Goal: Task Accomplishment & Management: Use online tool/utility

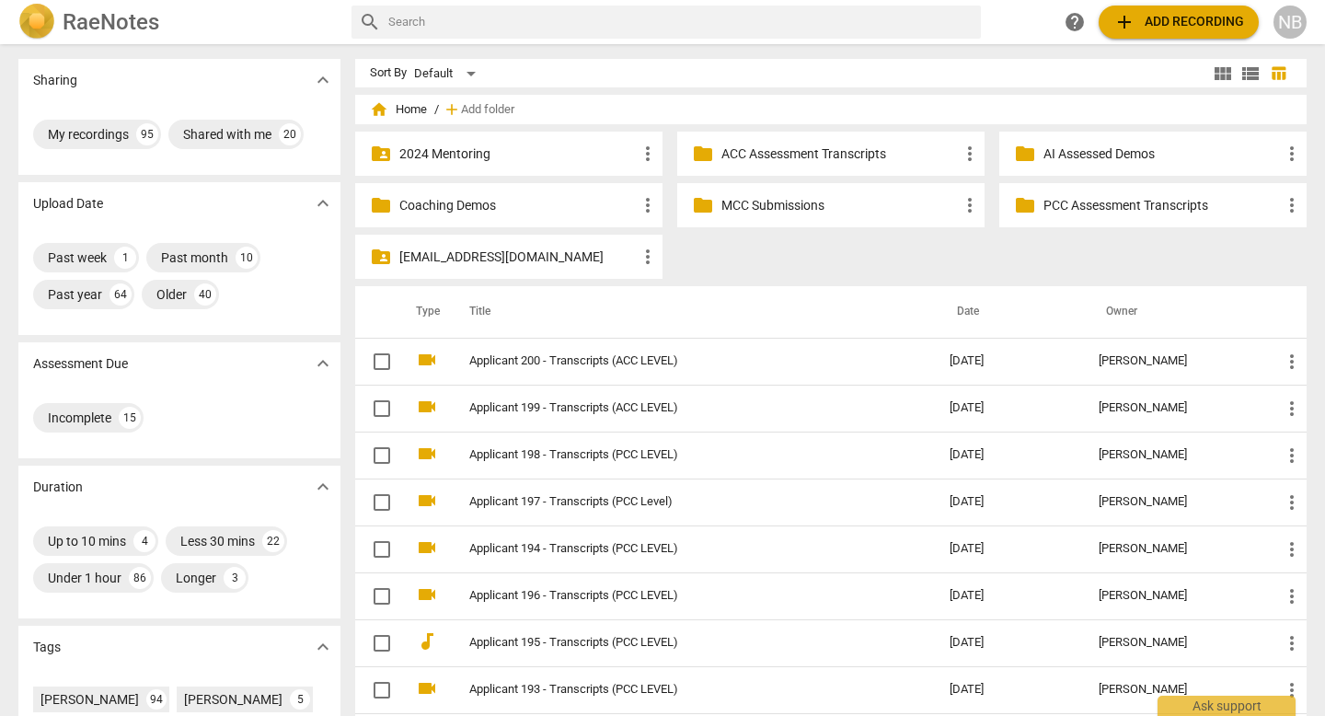
click at [1126, 23] on span "add" at bounding box center [1125, 22] width 22 height 22
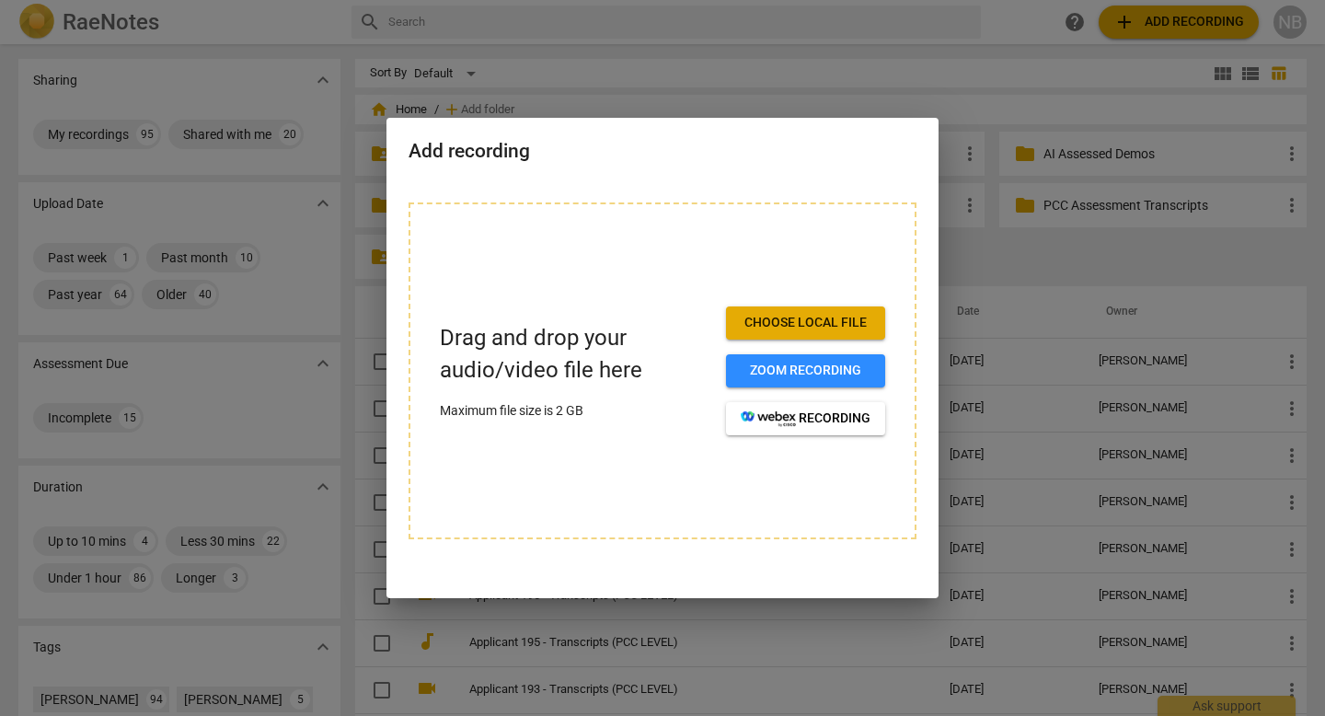
click at [827, 319] on span "Choose local file" at bounding box center [806, 323] width 130 height 18
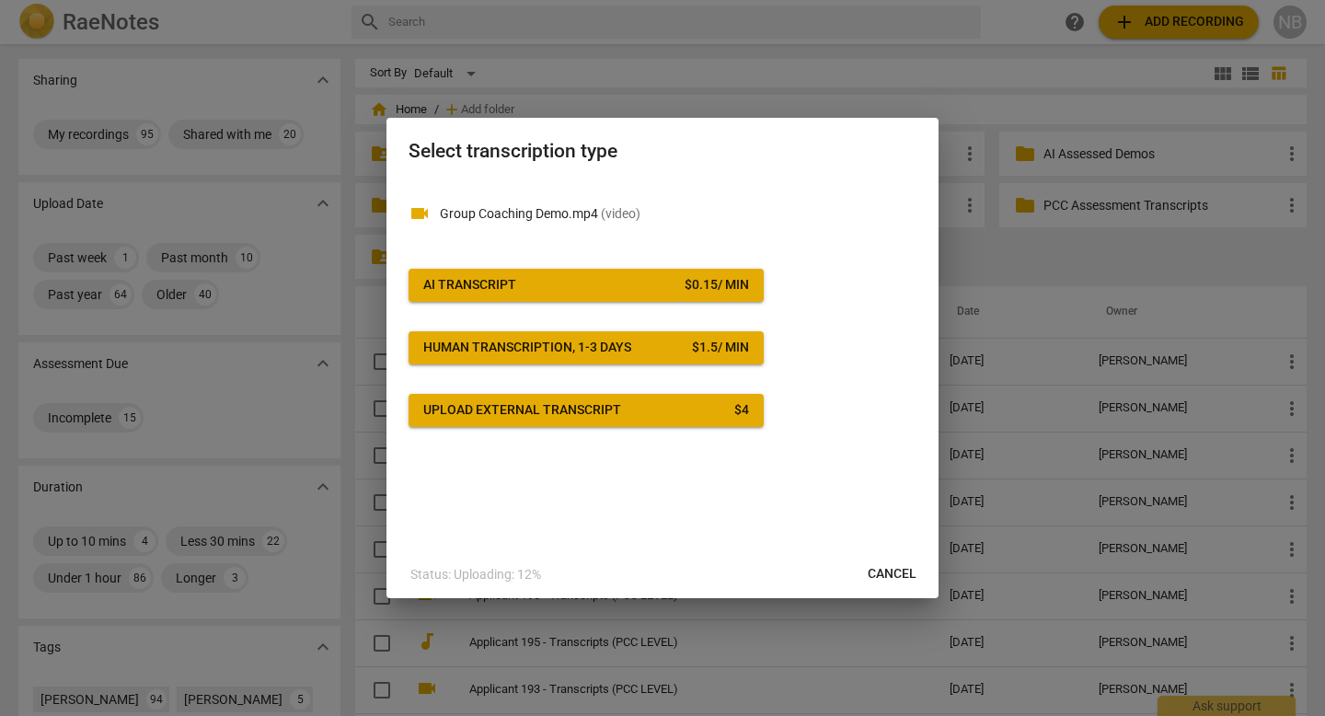
click at [513, 284] on div "AI Transcript" at bounding box center [469, 285] width 93 height 18
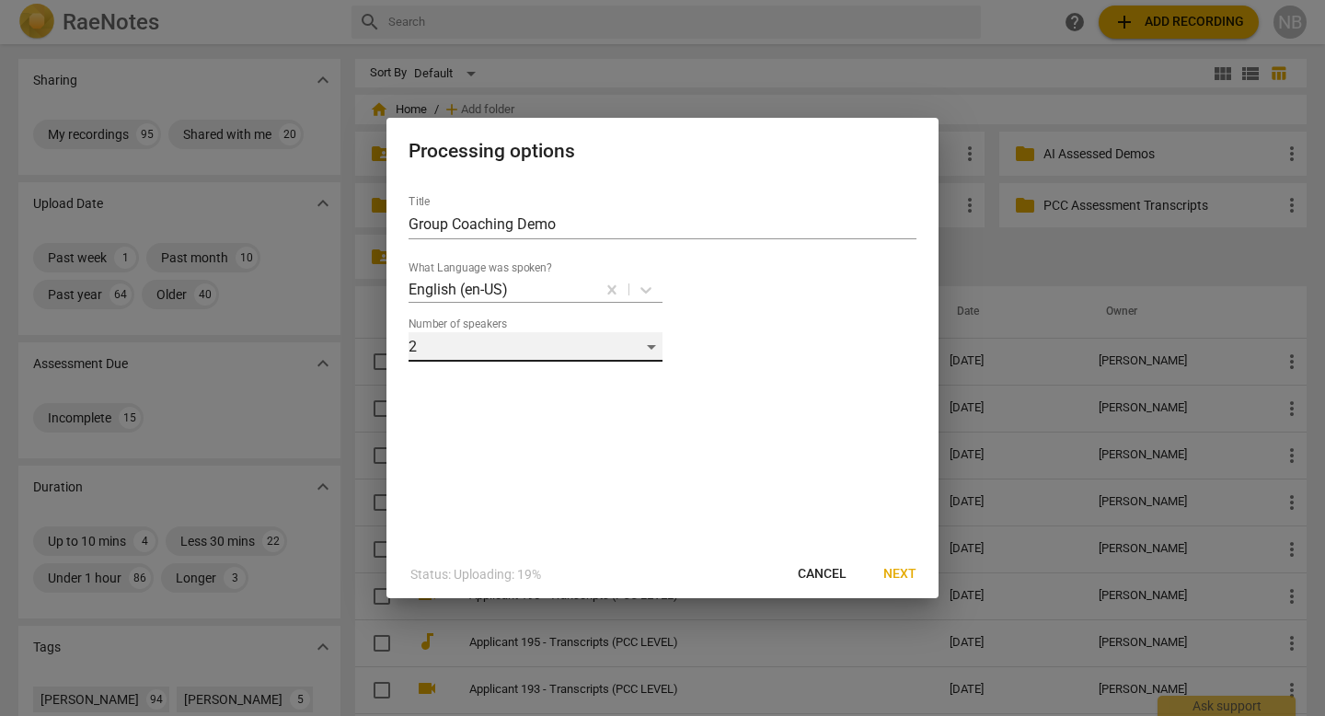
click at [551, 337] on div "2" at bounding box center [536, 346] width 254 height 29
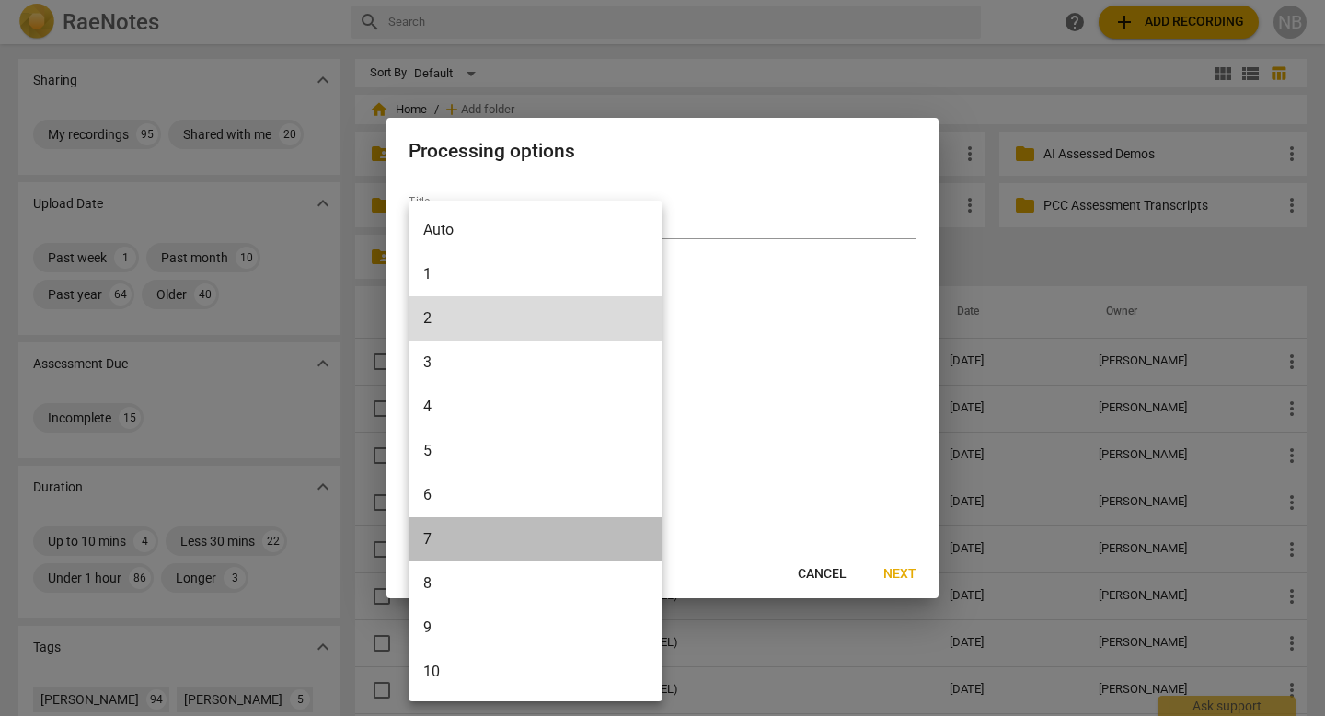
click at [475, 537] on li "7" at bounding box center [536, 539] width 254 height 44
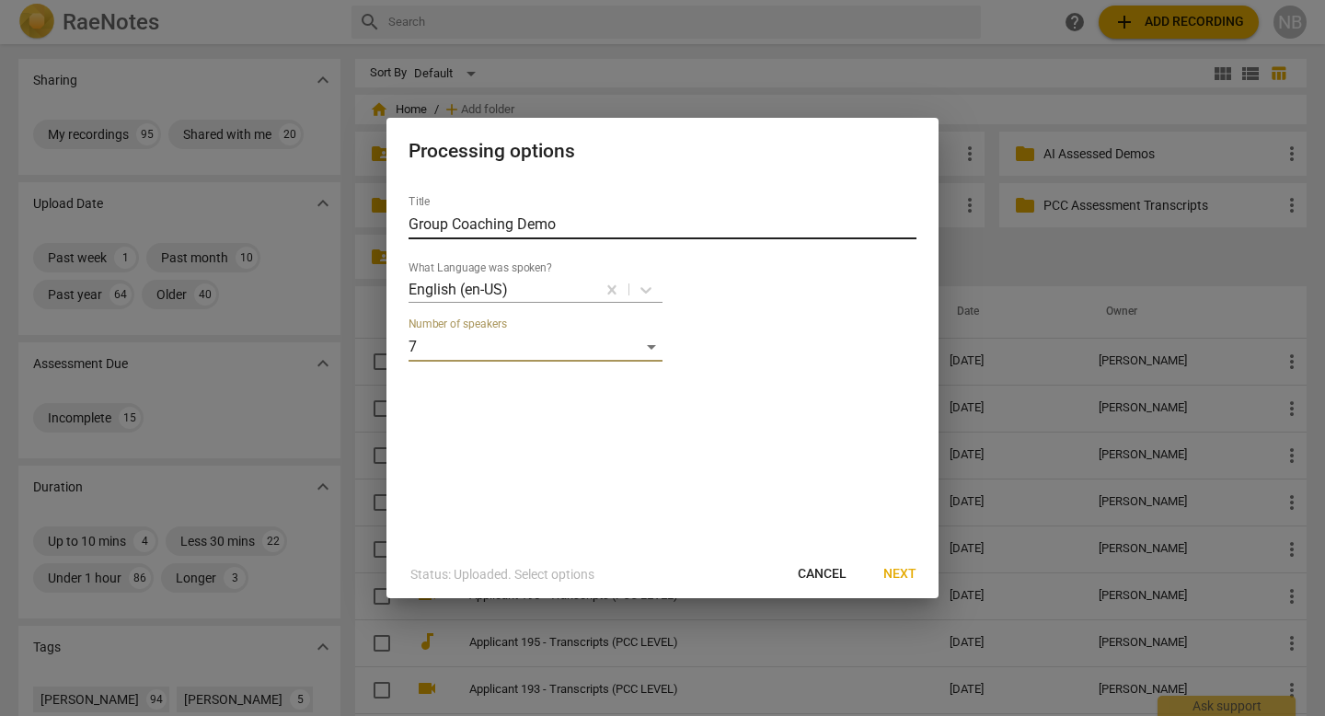
click at [700, 232] on input "Group Coaching Demo" at bounding box center [663, 224] width 508 height 29
type input "Group Coaching Demo - Transcripts"
click at [908, 581] on span "Next" at bounding box center [899, 574] width 33 height 18
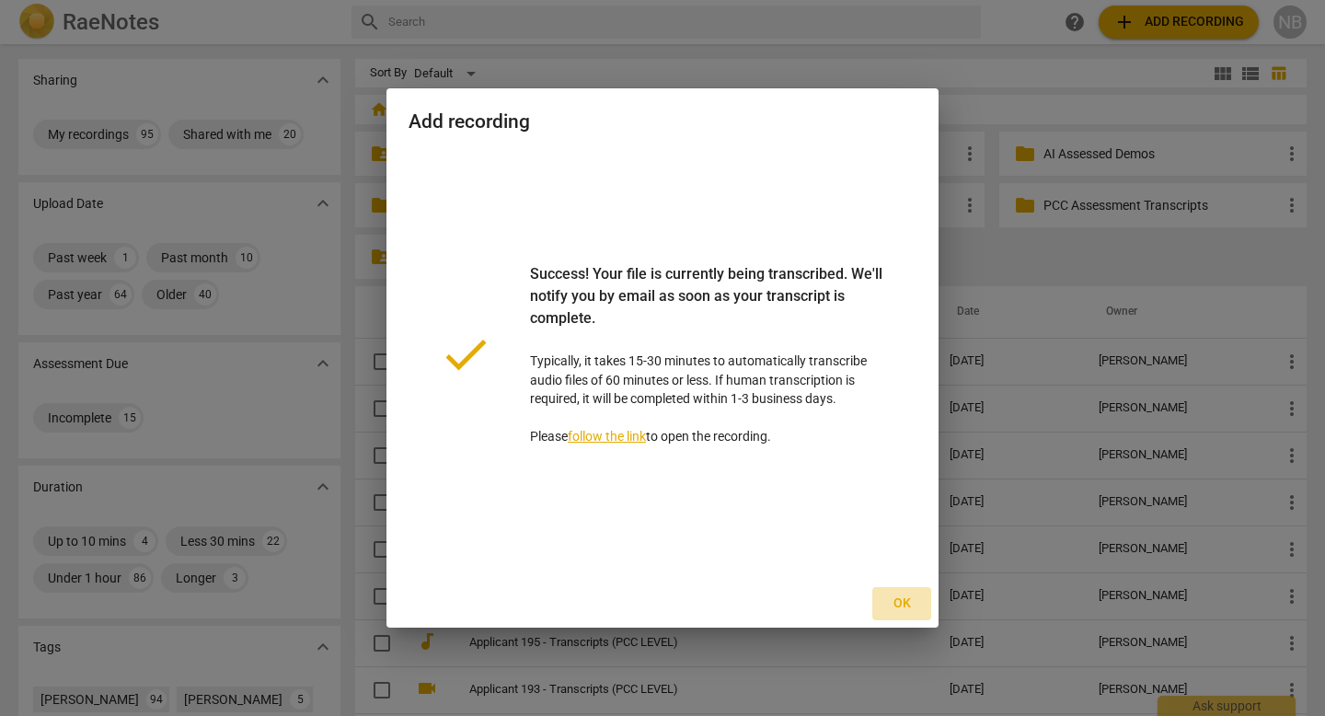
click at [911, 606] on span "Ok" at bounding box center [901, 603] width 29 height 18
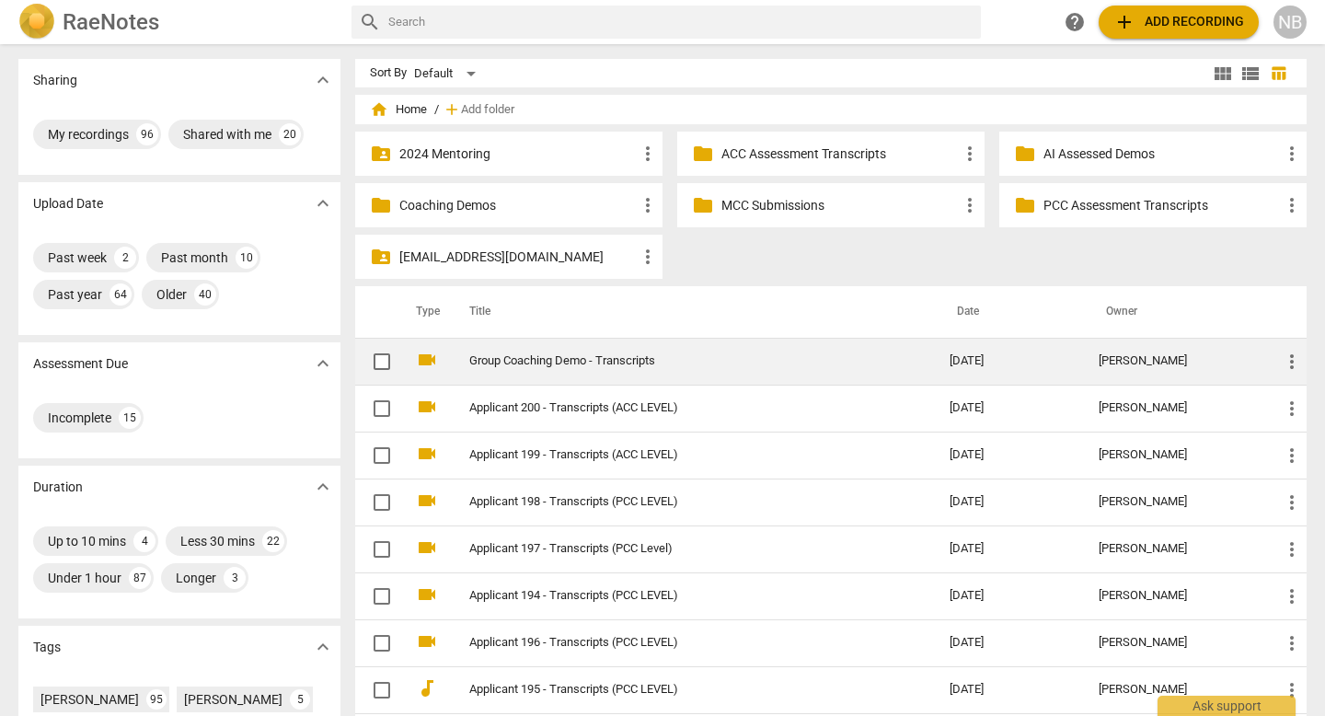
click at [659, 366] on link "Group Coaching Demo - Transcripts" at bounding box center [676, 361] width 414 height 14
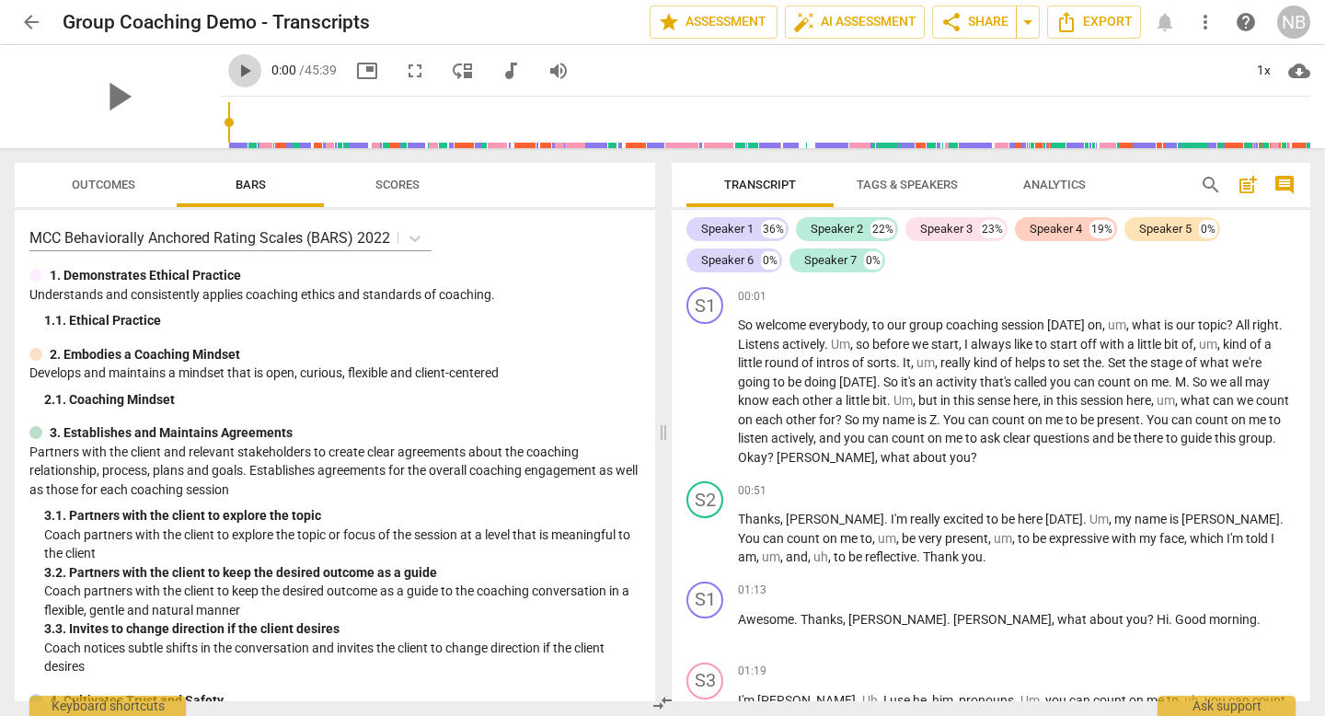
click at [237, 70] on span "play_arrow" at bounding box center [245, 71] width 22 height 22
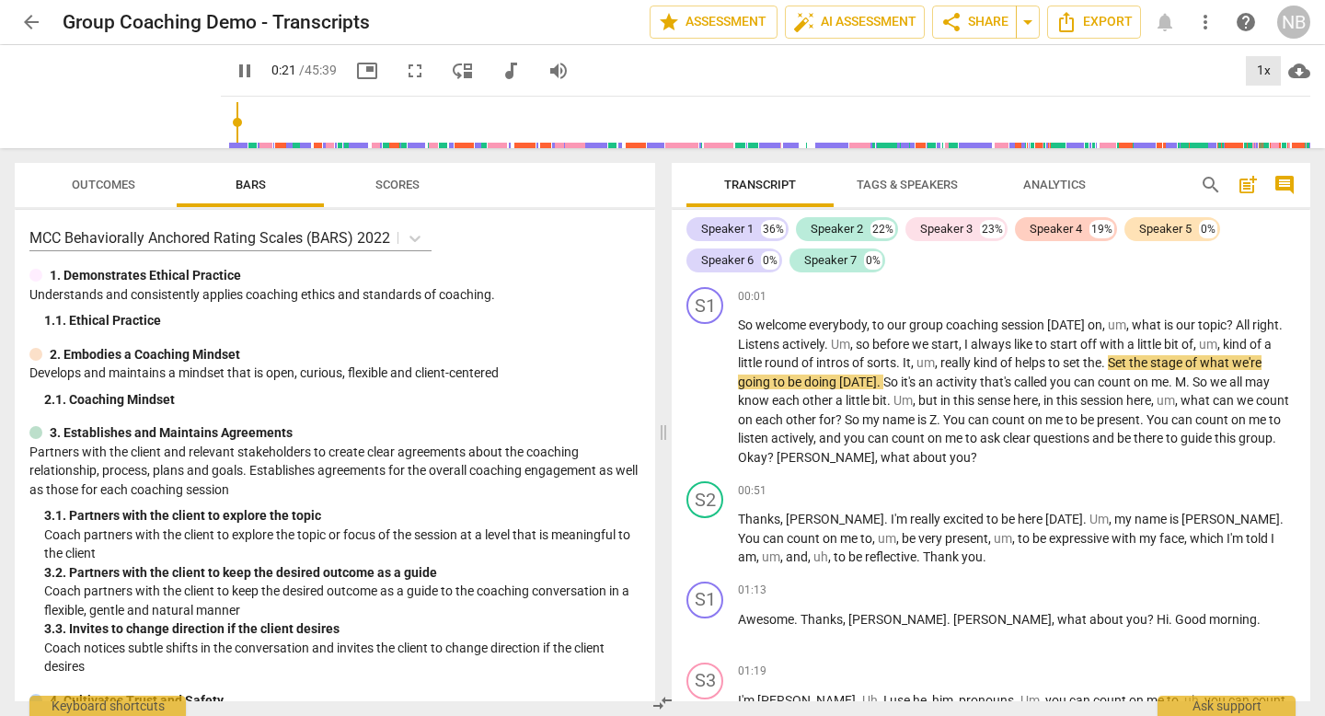
click at [1261, 65] on div "1x" at bounding box center [1263, 70] width 35 height 29
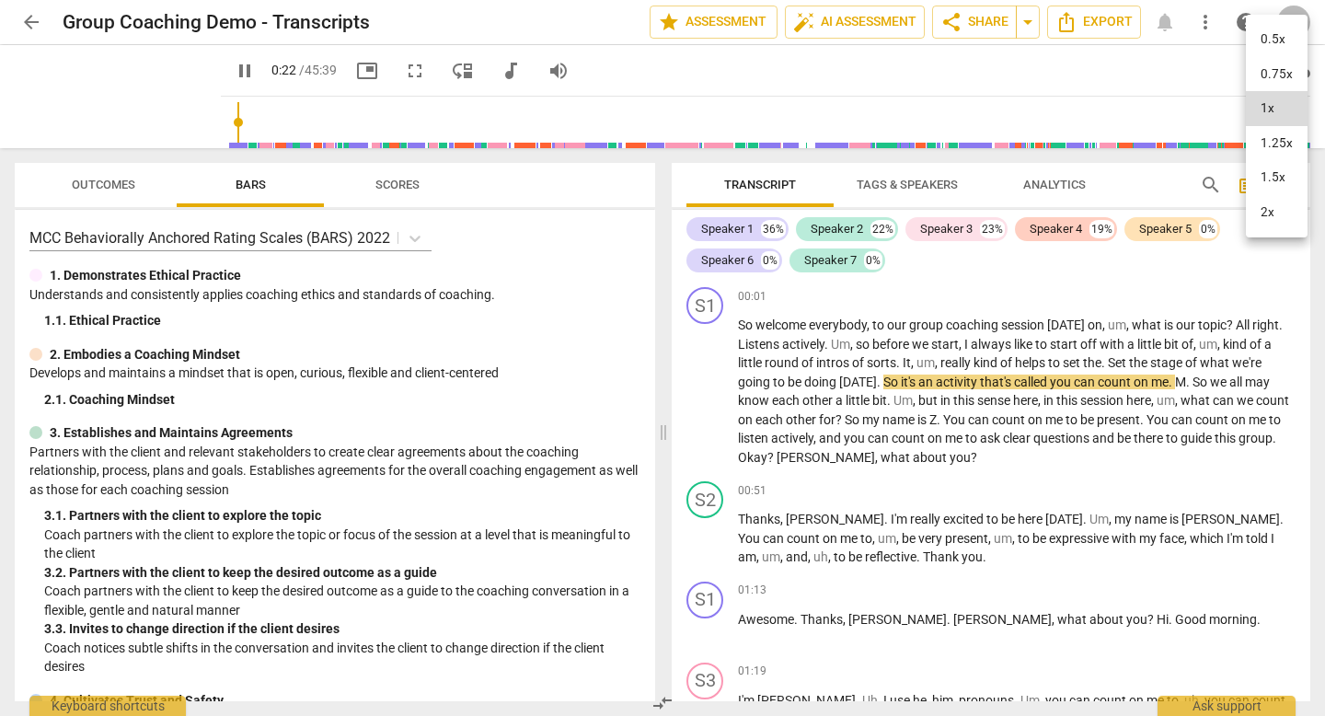
click at [1266, 214] on li "2x" at bounding box center [1277, 212] width 62 height 35
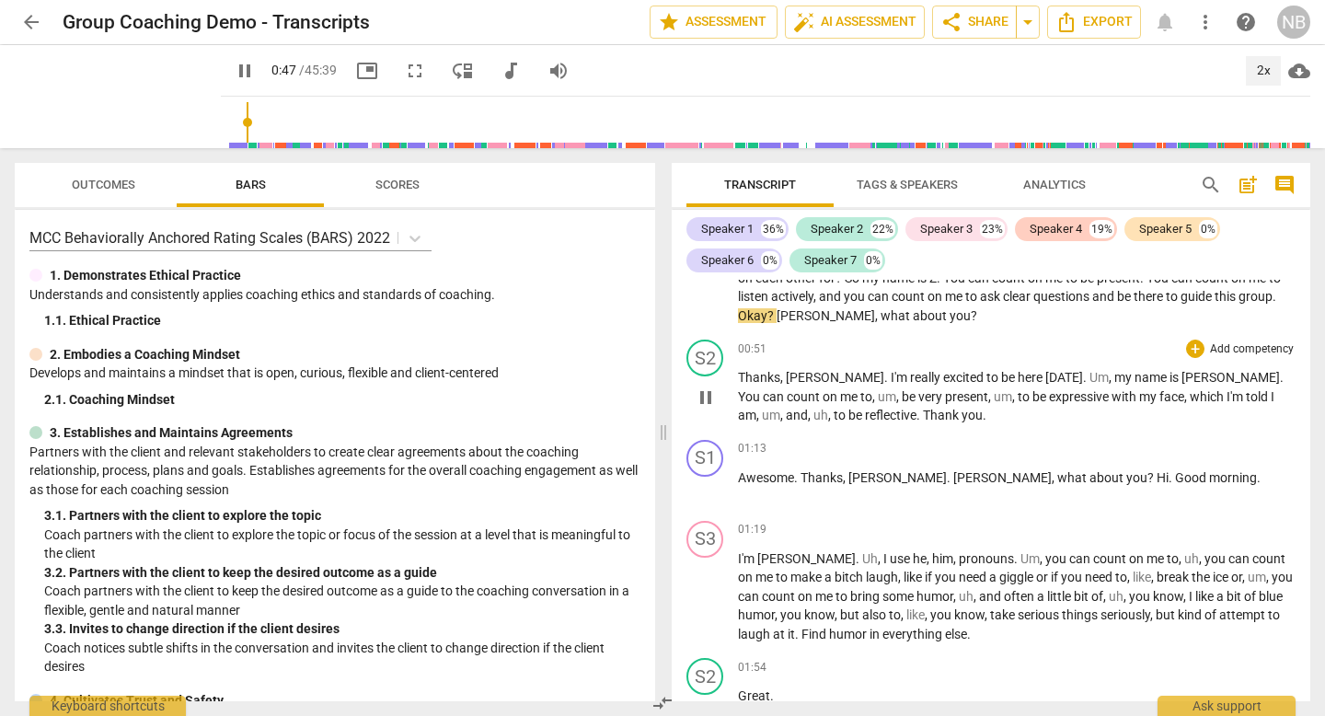
scroll to position [144, 0]
click at [791, 375] on span "[PERSON_NAME]" at bounding box center [835, 375] width 98 height 15
type input "59"
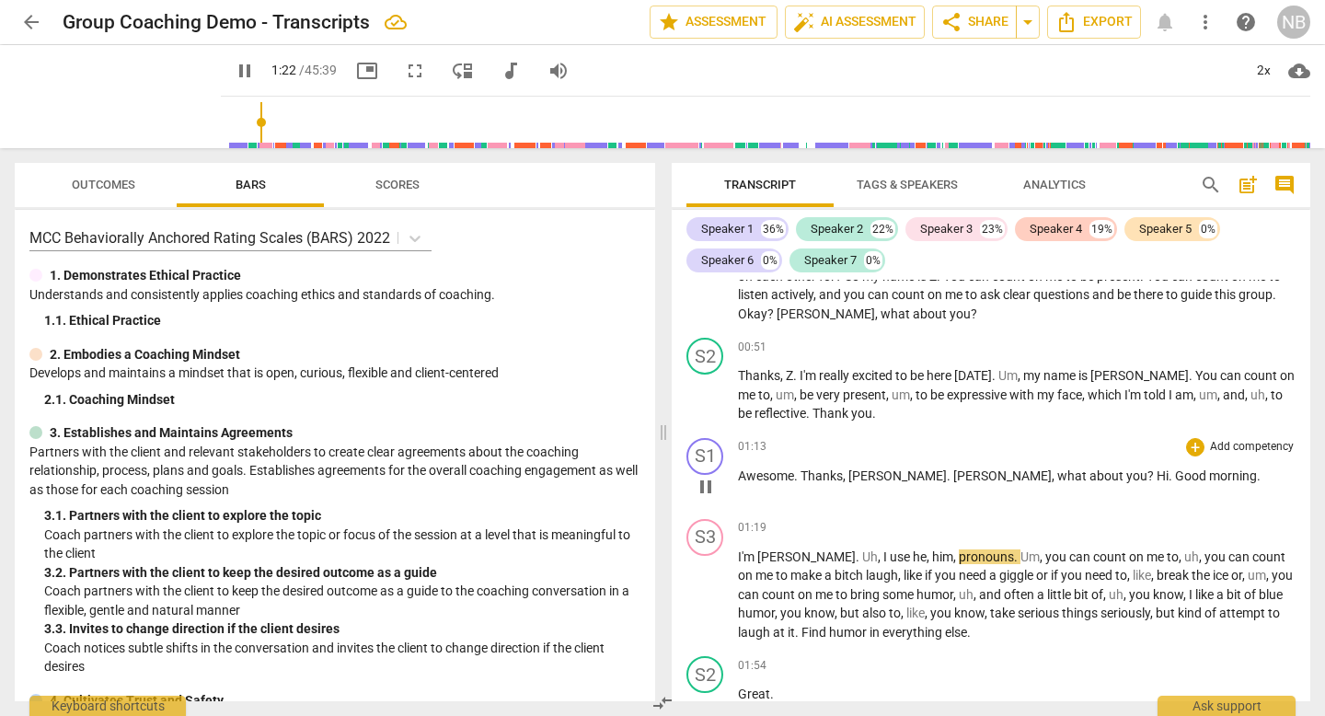
click at [1157, 474] on span "Hi" at bounding box center [1163, 475] width 12 height 15
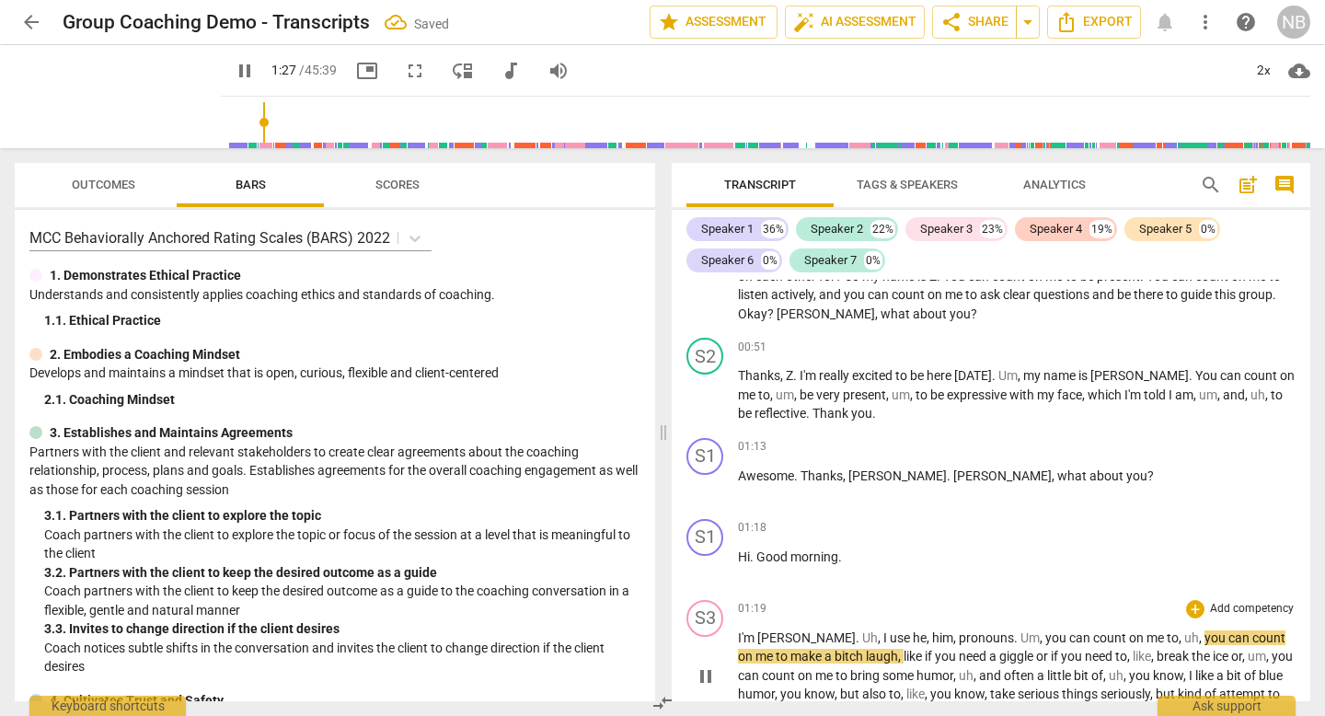
click at [739, 640] on span "I'm" at bounding box center [747, 637] width 19 height 15
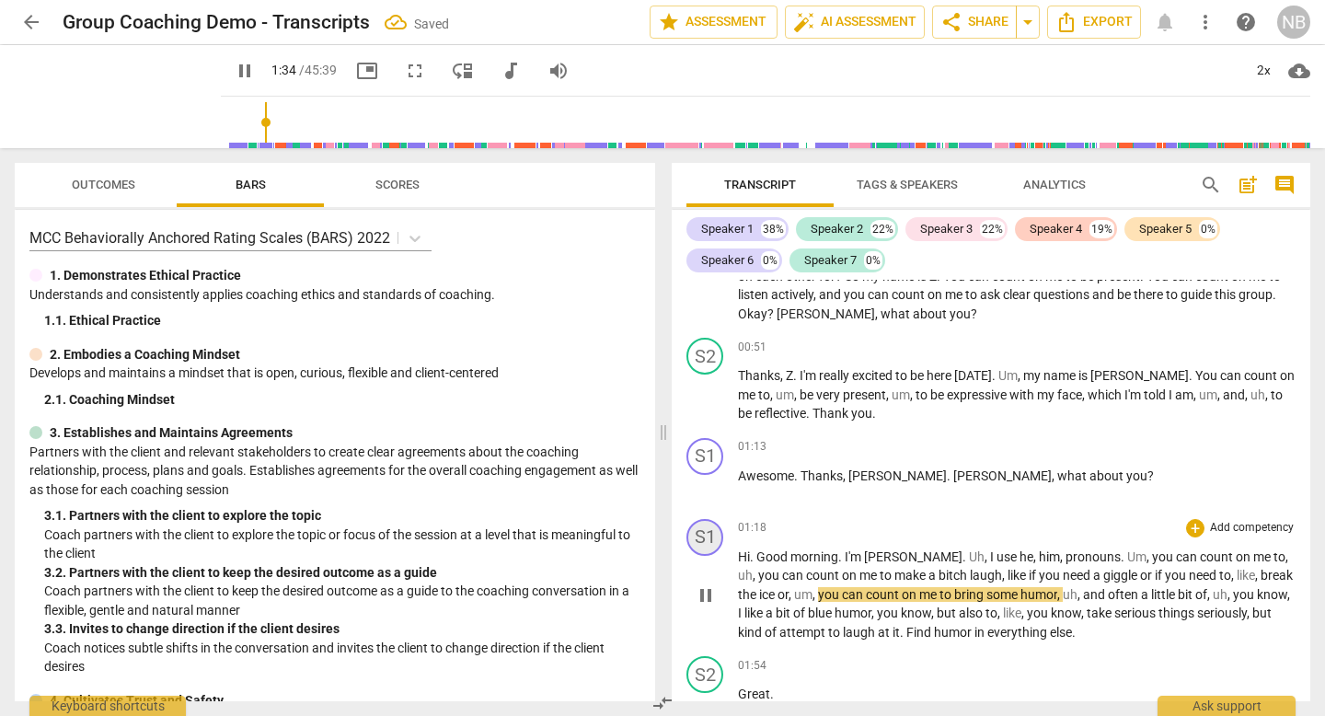
click at [705, 537] on div "S1" at bounding box center [705, 537] width 37 height 37
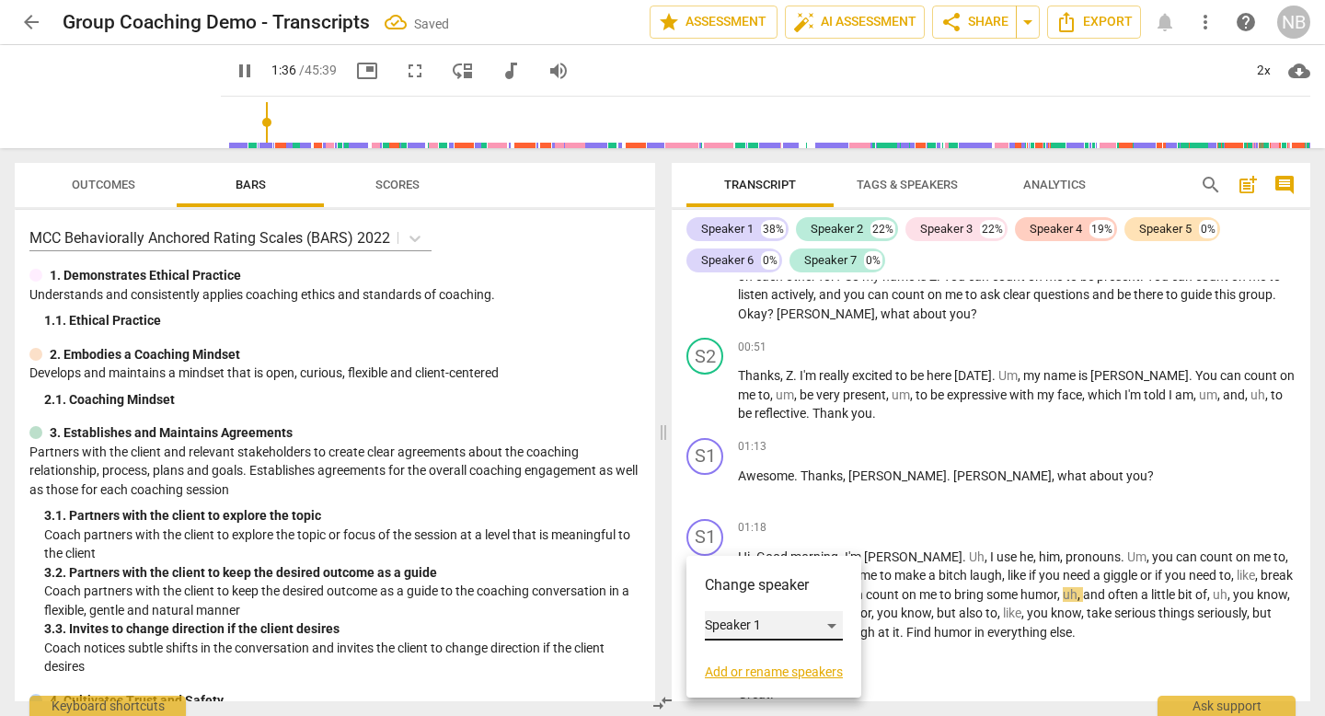
click at [805, 625] on div "Speaker 1" at bounding box center [774, 625] width 138 height 29
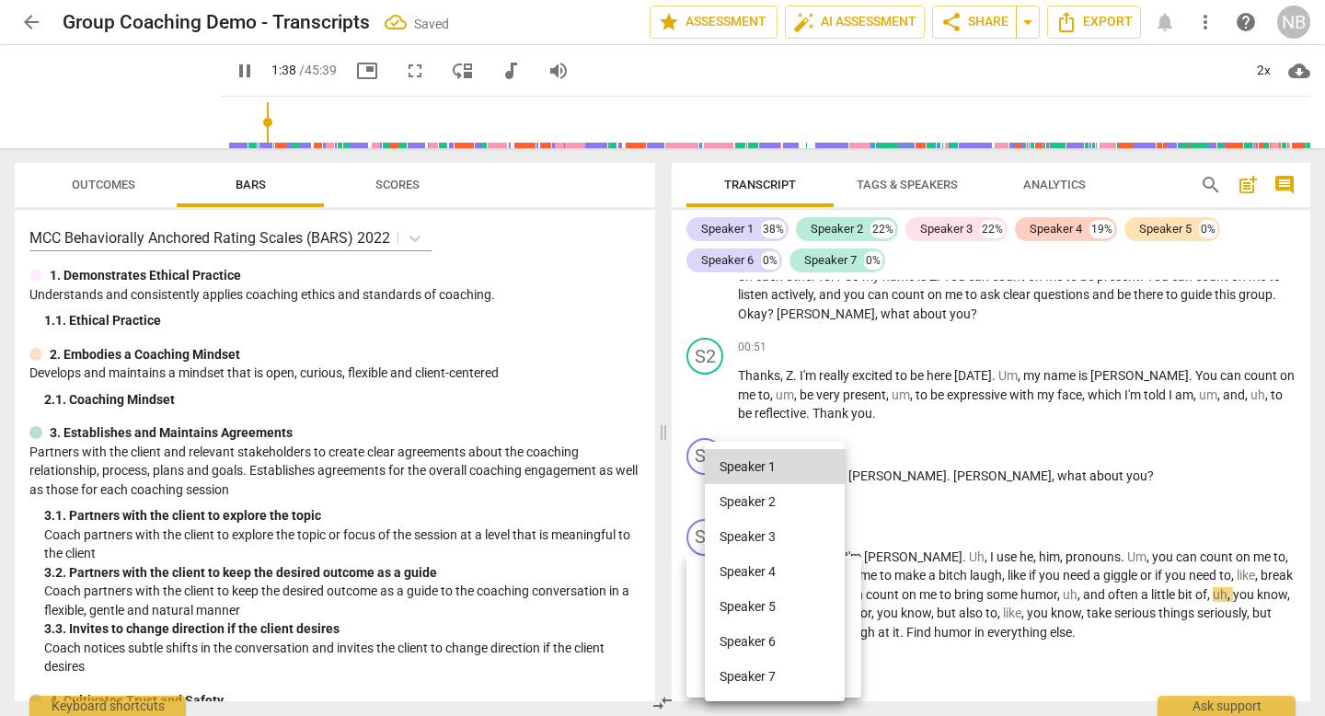
click at [782, 534] on li "Speaker 3" at bounding box center [775, 536] width 140 height 35
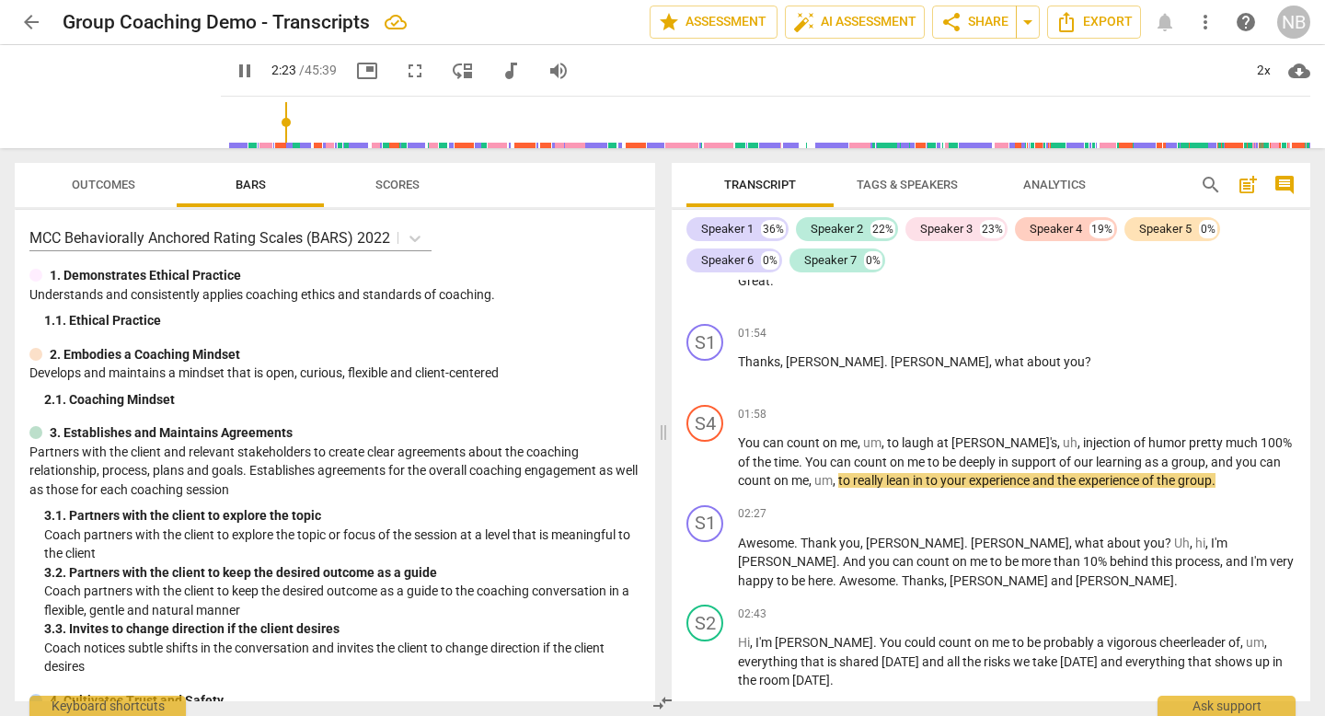
scroll to position [562, 0]
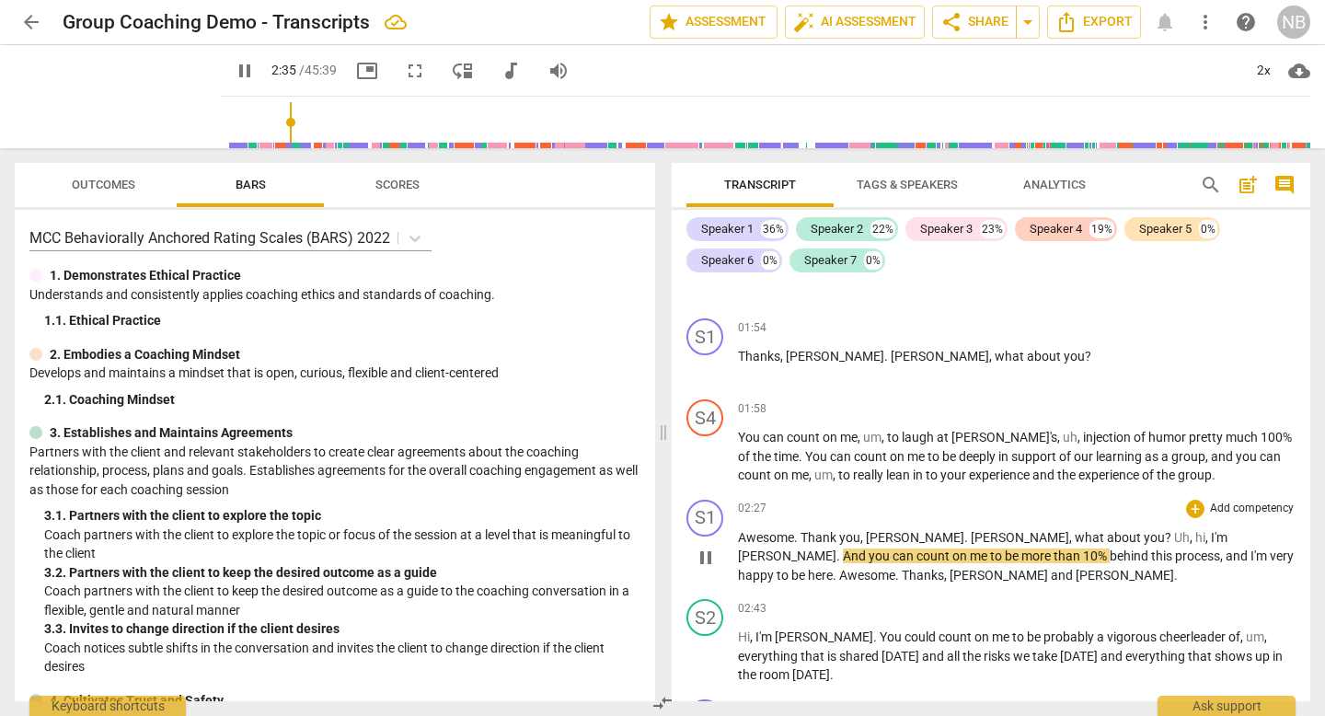
click at [1206, 537] on span "," at bounding box center [1209, 537] width 6 height 15
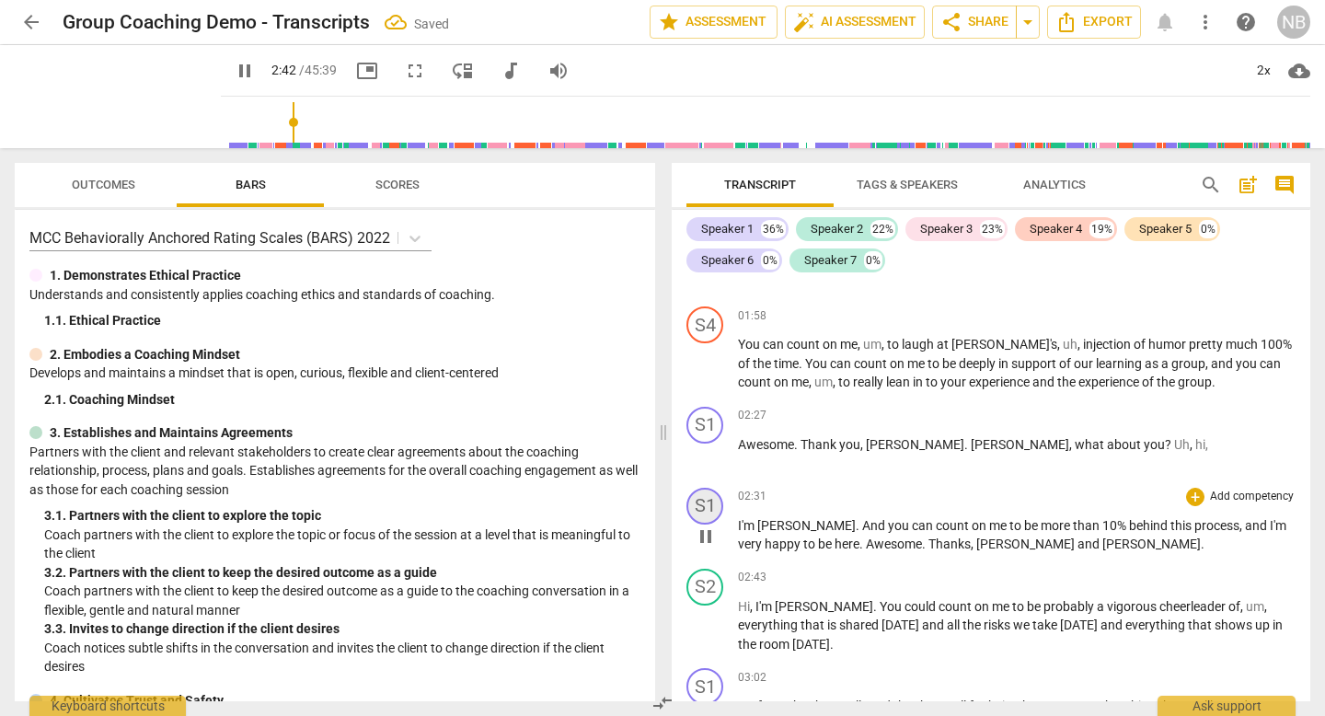
scroll to position [678, 0]
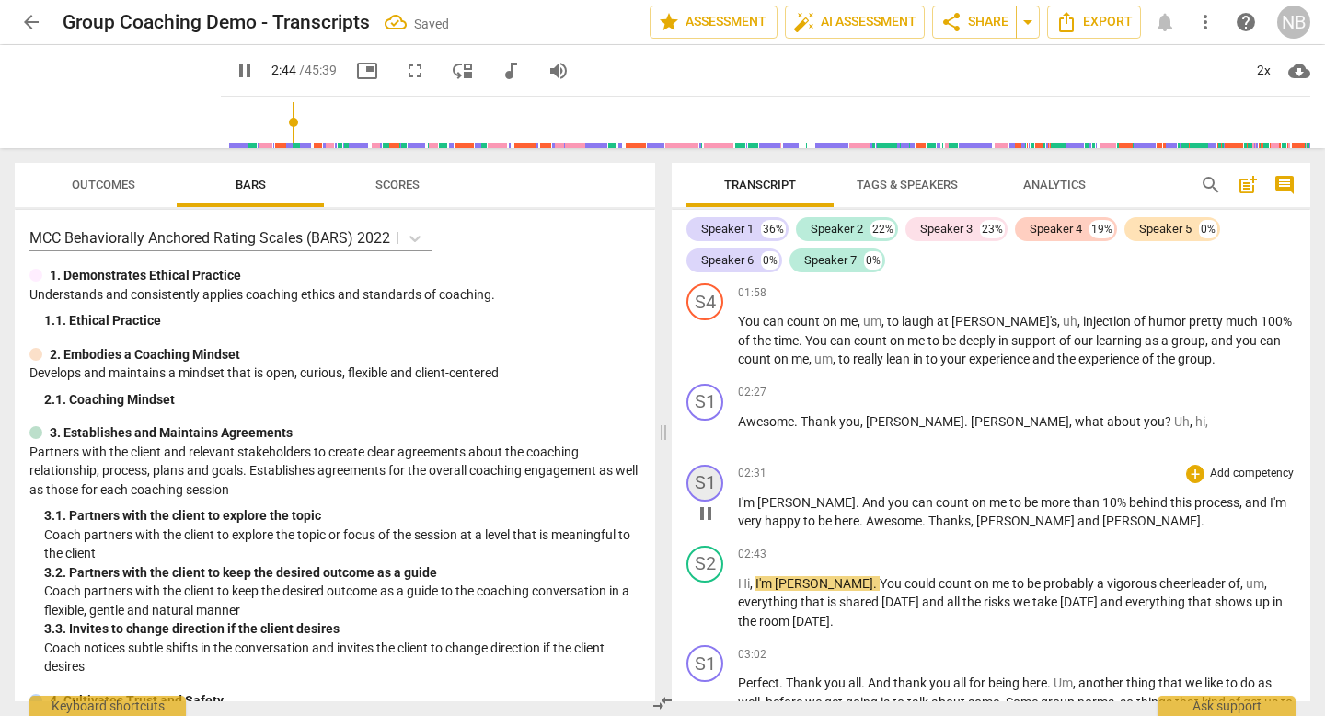
click at [696, 483] on div "S1" at bounding box center [705, 483] width 37 height 37
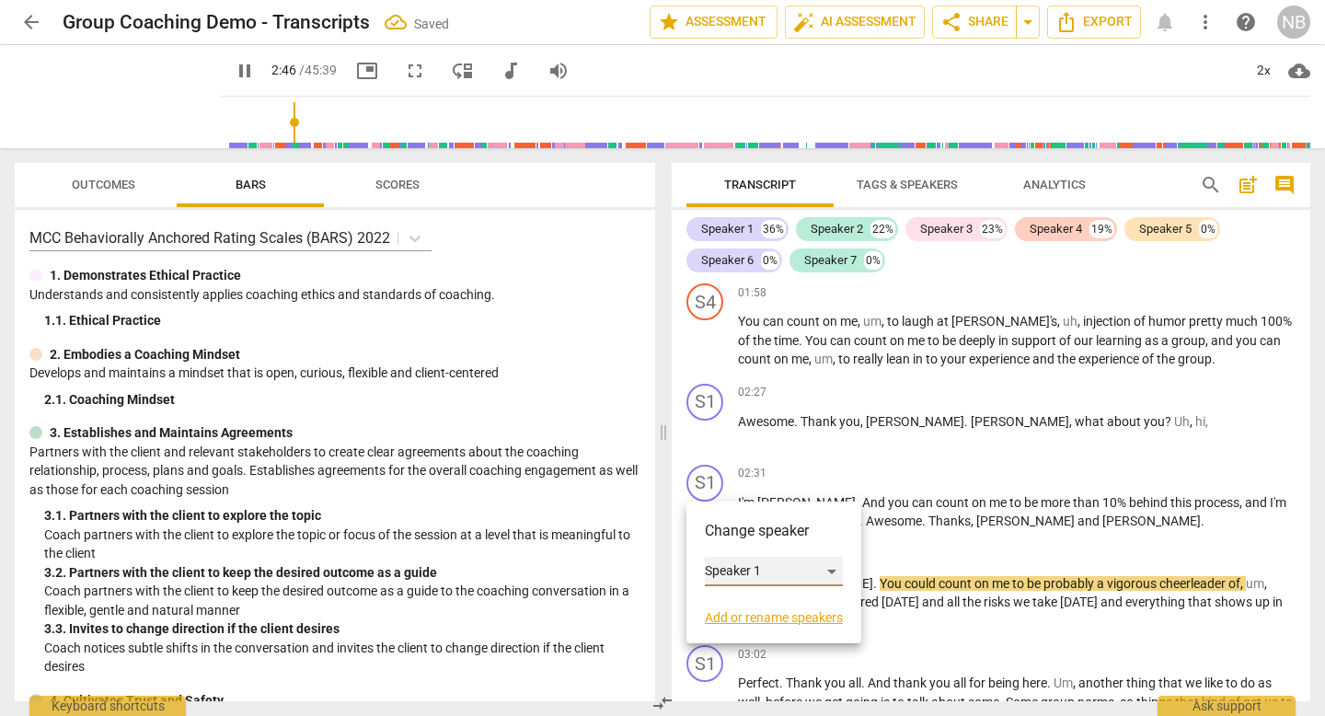
click at [843, 577] on div "Speaker 1" at bounding box center [774, 571] width 138 height 29
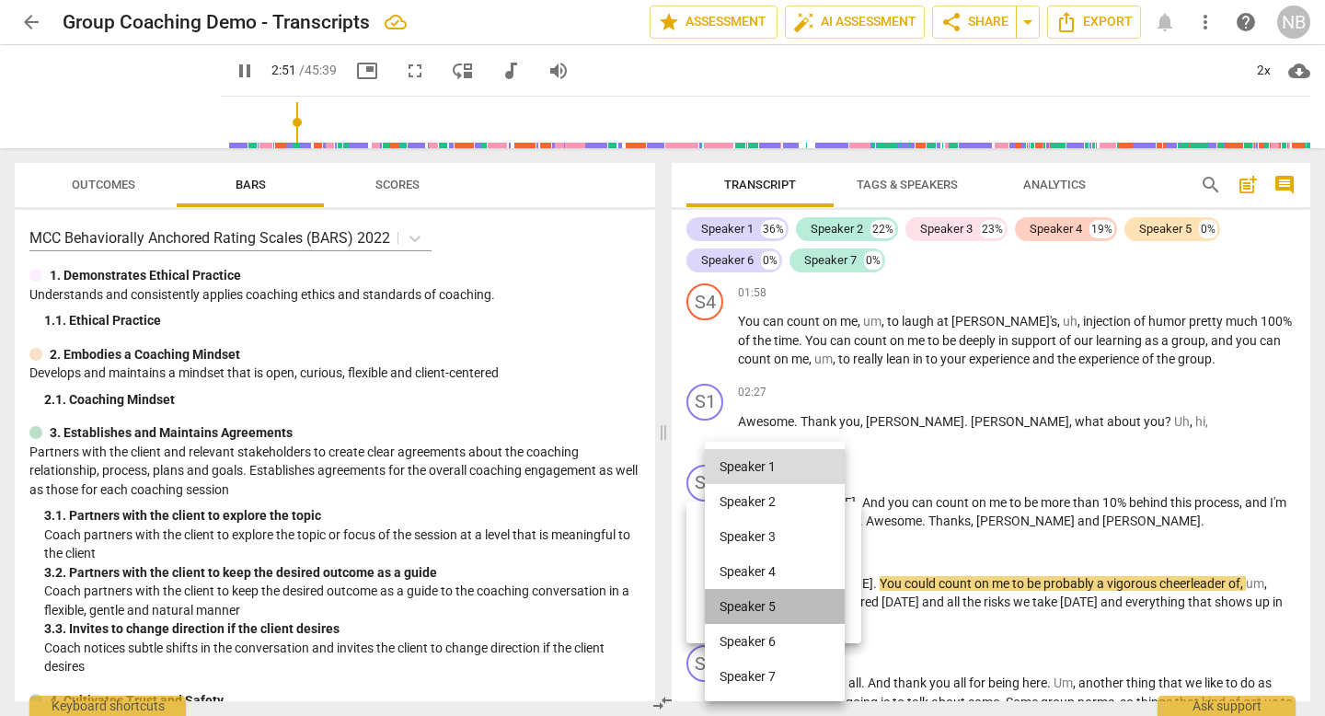
click at [791, 609] on li "Speaker 5" at bounding box center [775, 606] width 140 height 35
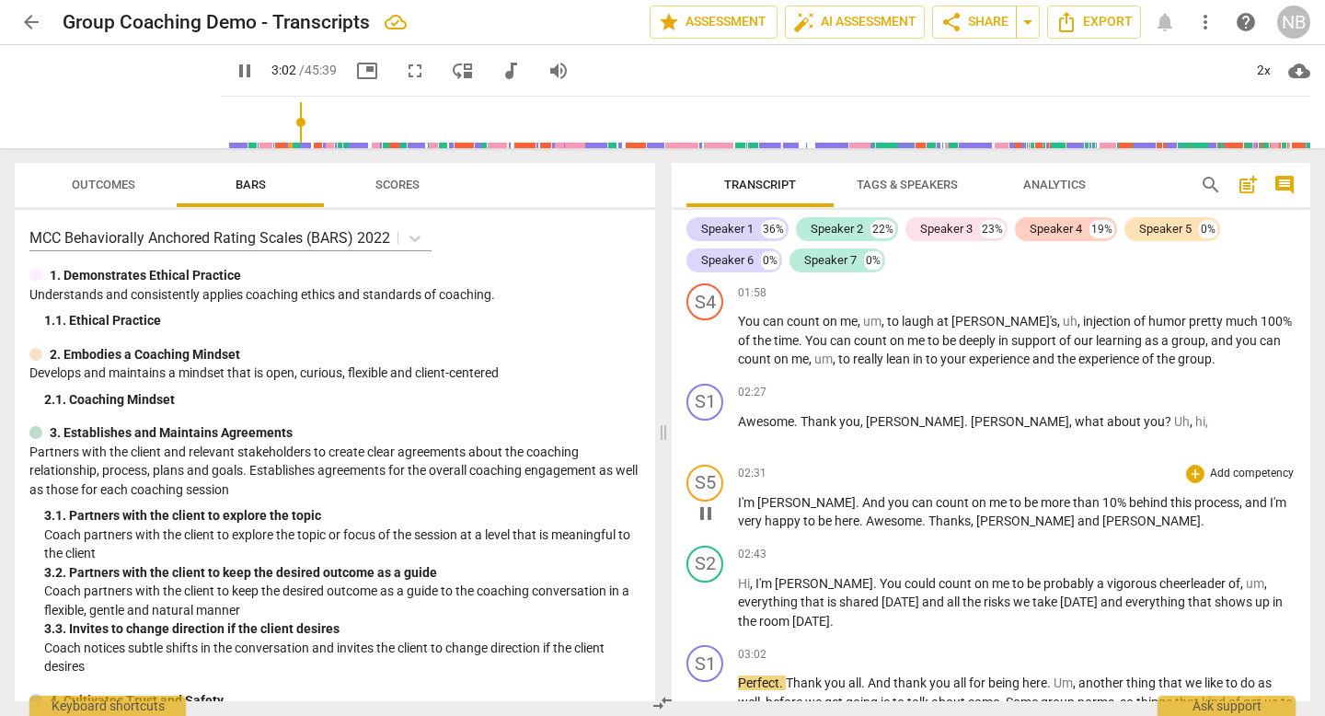
click at [929, 523] on span "Thanks" at bounding box center [950, 521] width 42 height 15
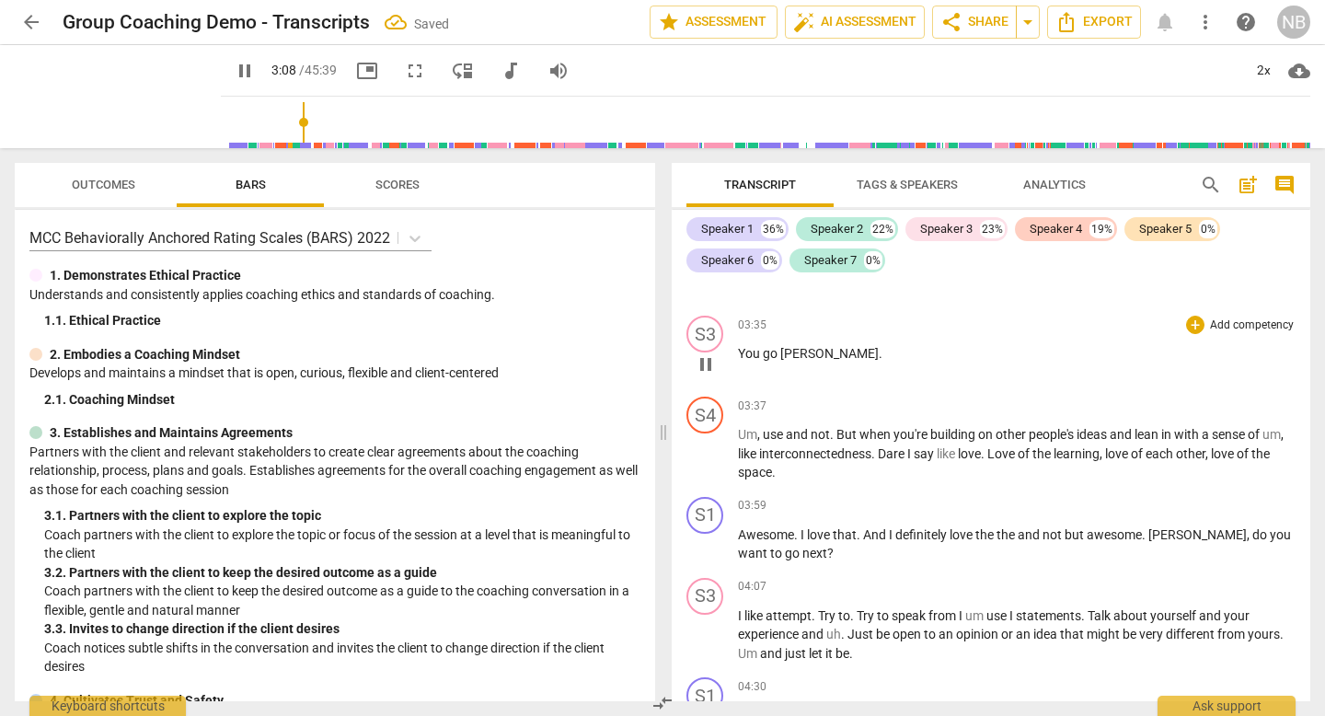
scroll to position [1375, 0]
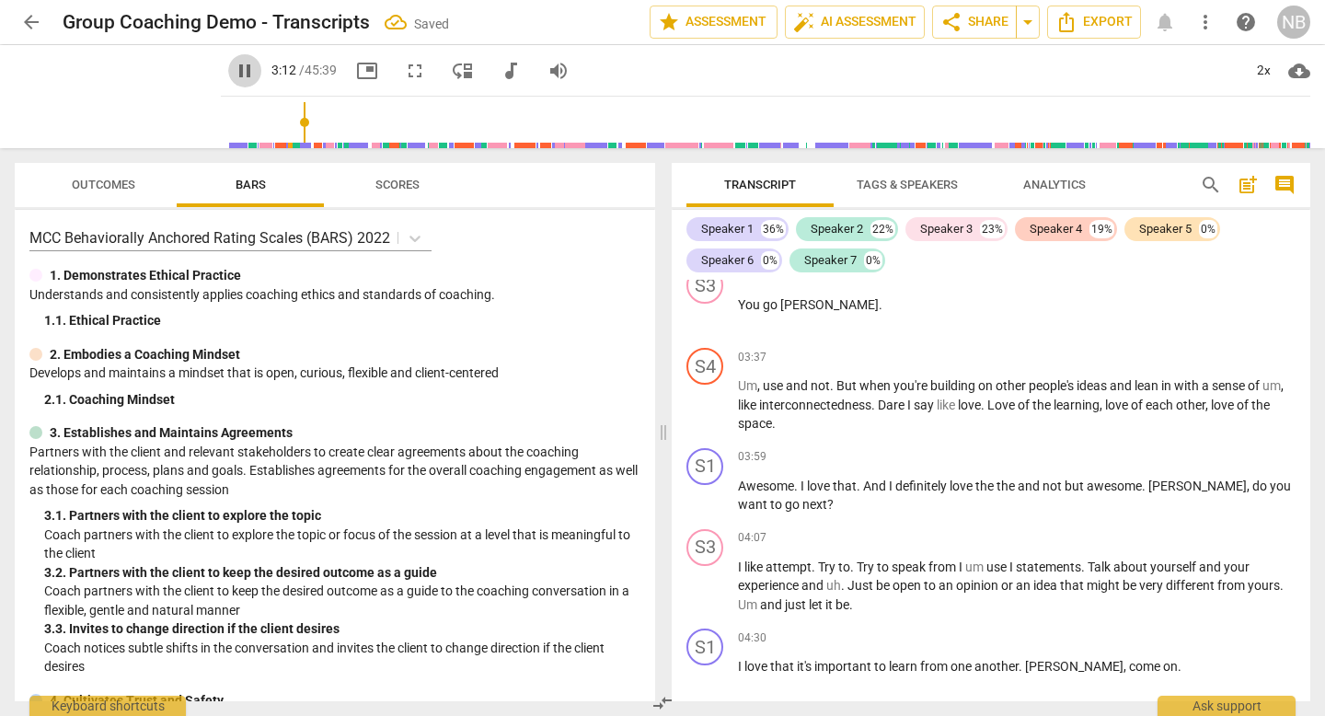
click at [242, 69] on span "pause" at bounding box center [245, 71] width 22 height 22
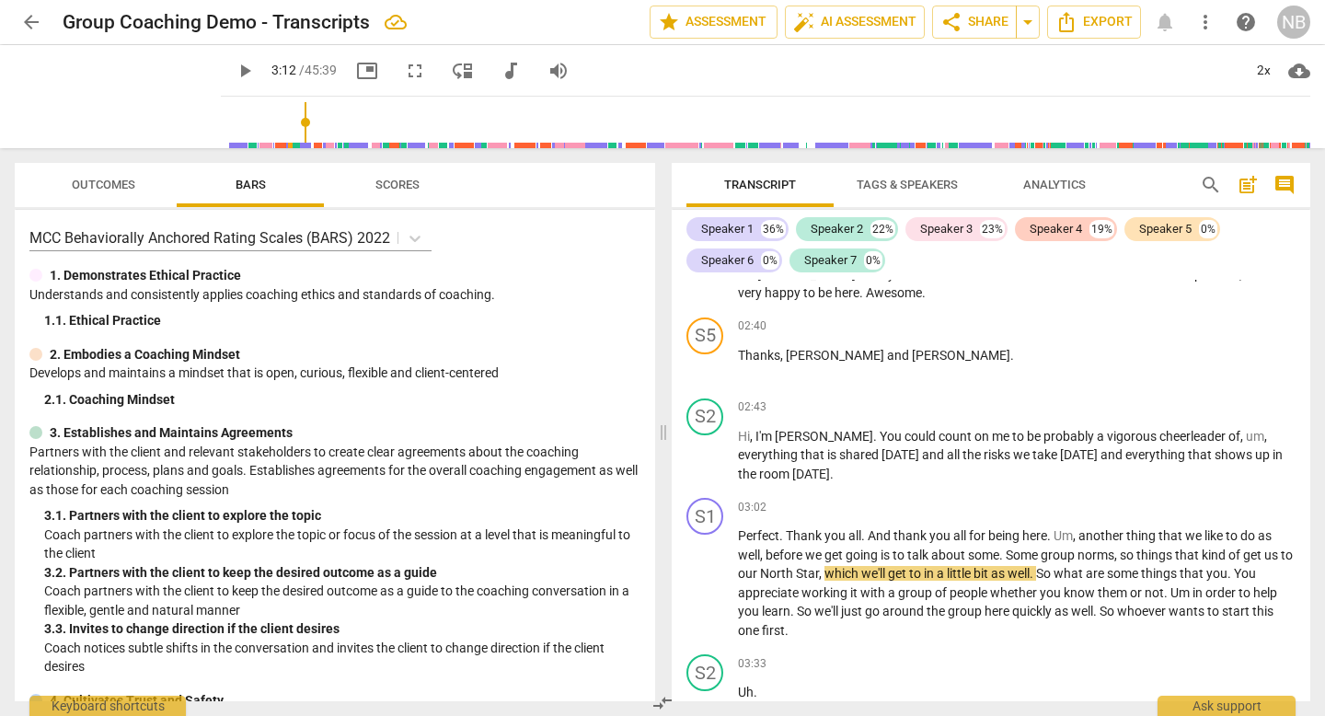
scroll to position [866, 0]
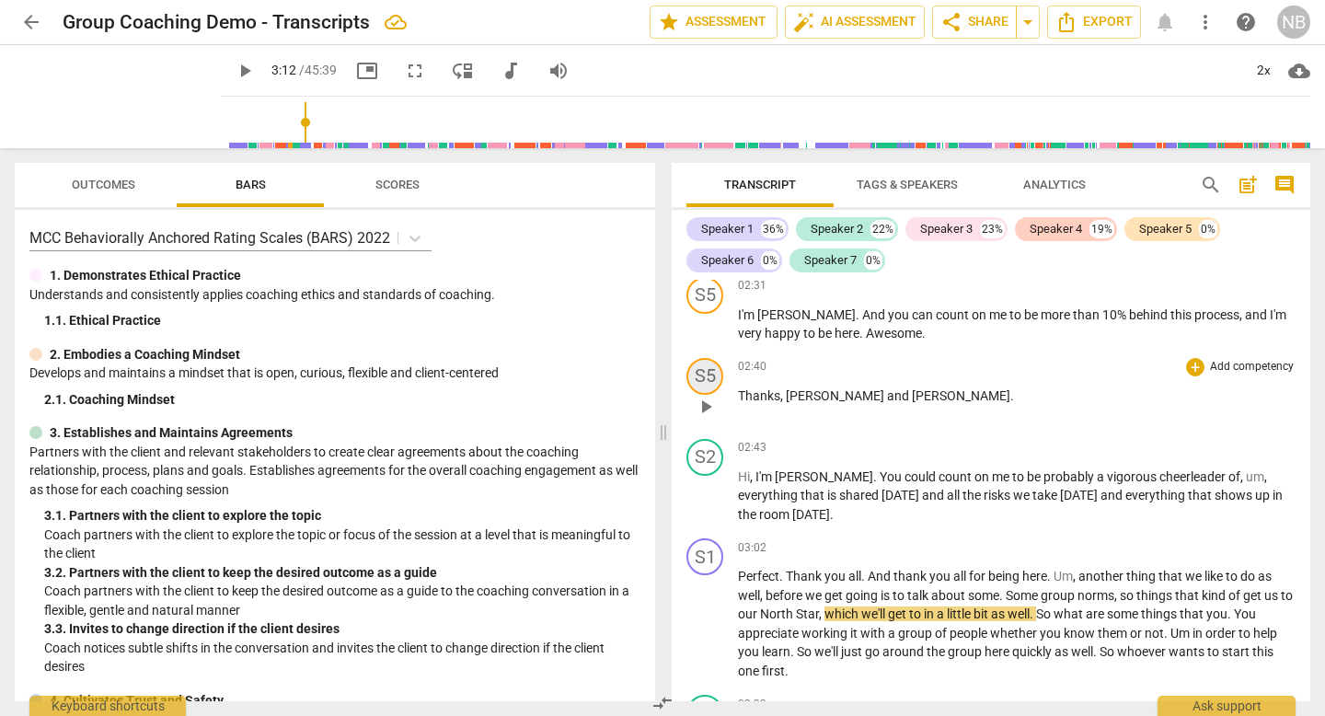
click at [708, 374] on div "S5" at bounding box center [705, 376] width 37 height 37
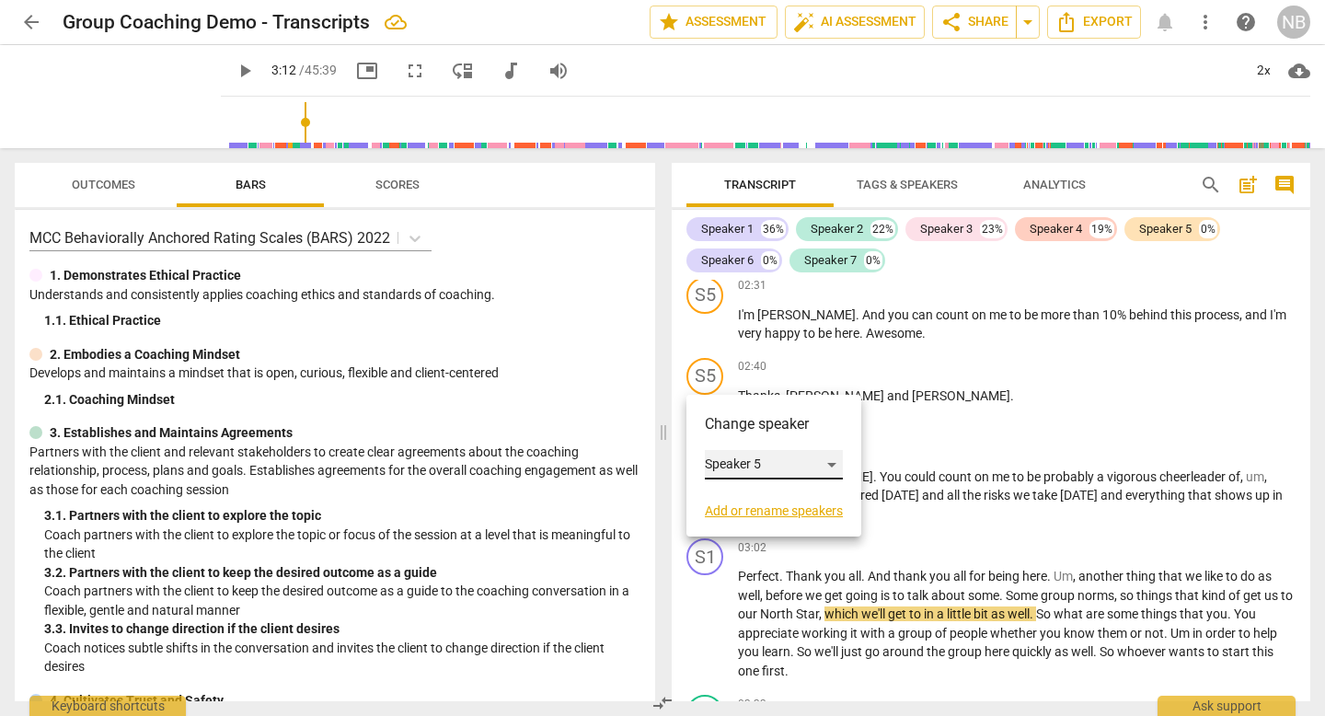
click at [771, 470] on div "Speaker 5" at bounding box center [774, 464] width 138 height 29
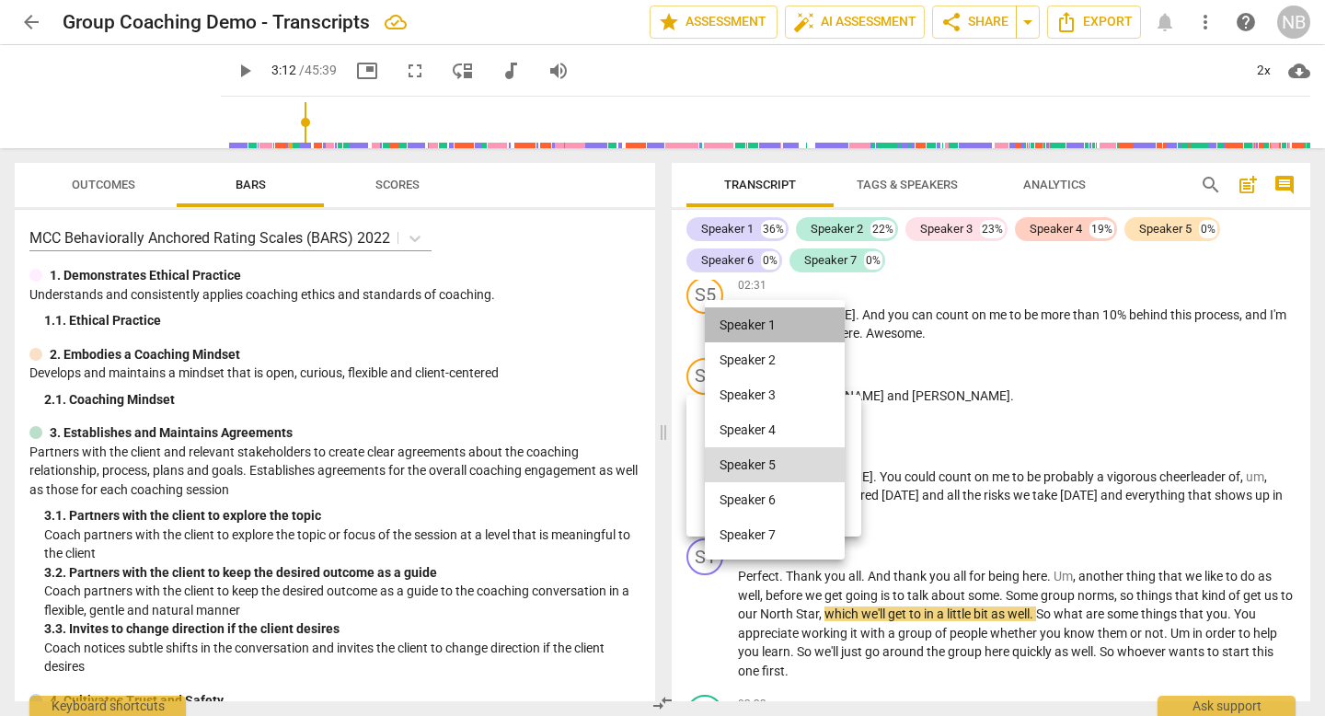
click at [765, 317] on li "Speaker 1" at bounding box center [775, 324] width 140 height 35
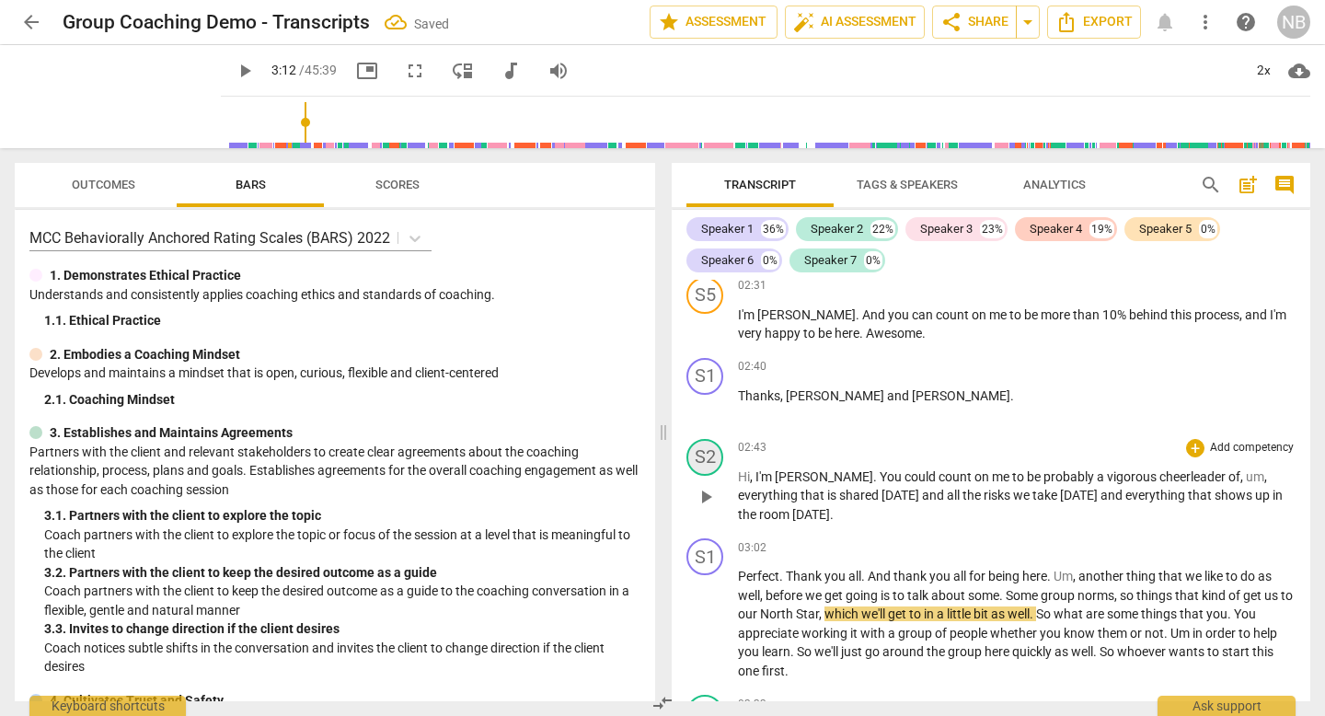
click at [708, 451] on div "S2" at bounding box center [705, 457] width 37 height 37
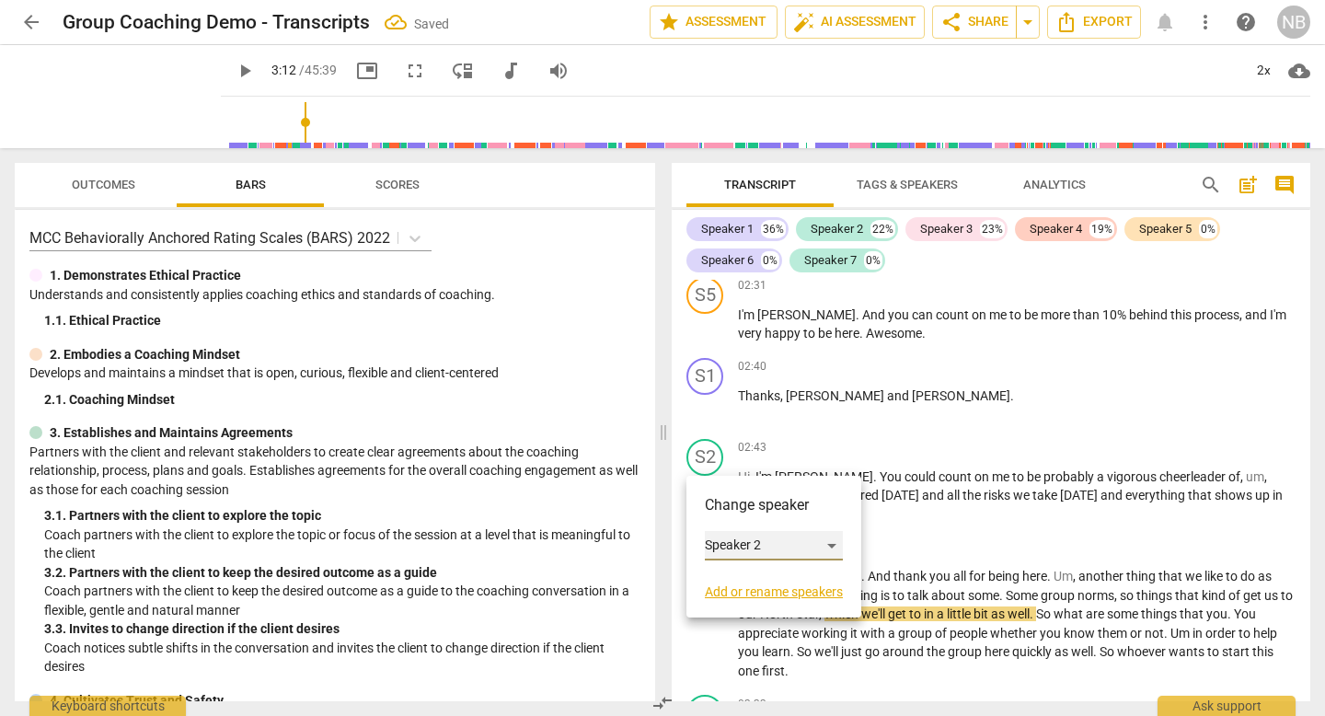
click at [738, 547] on div "Speaker 2" at bounding box center [774, 545] width 138 height 29
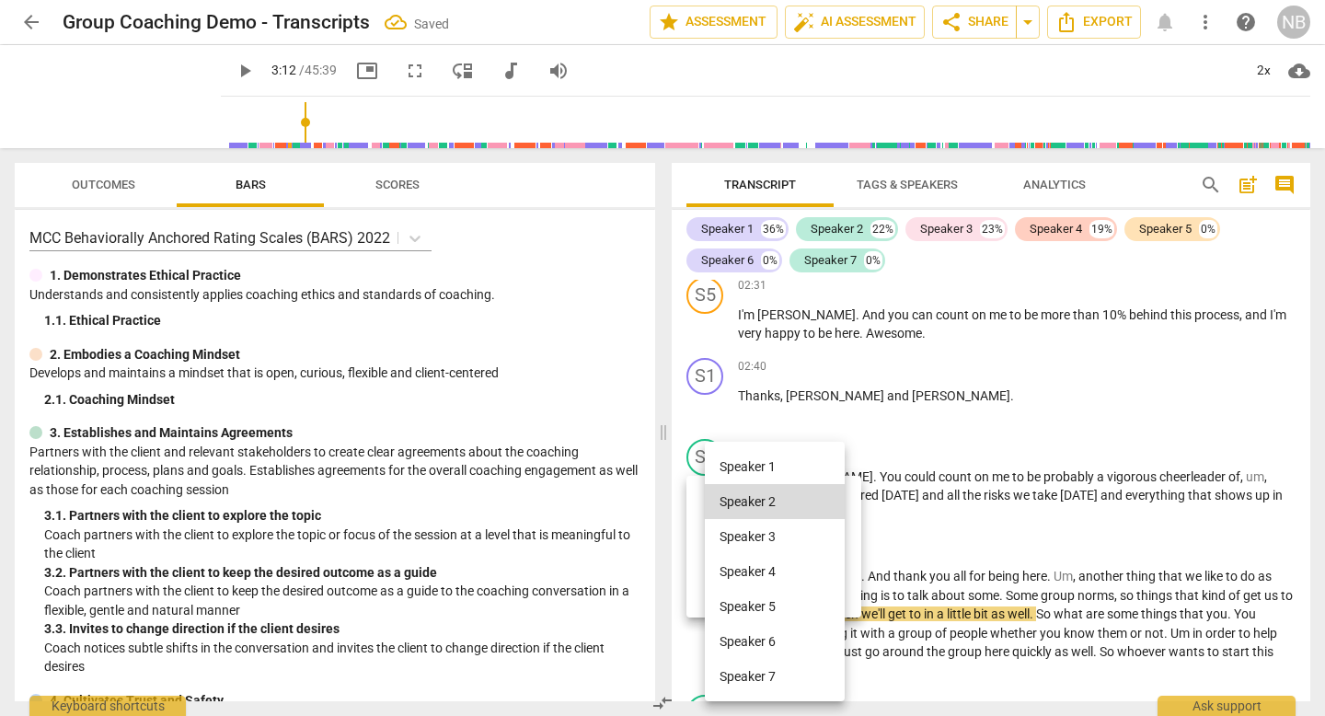
click at [753, 642] on li "Speaker 6" at bounding box center [775, 641] width 140 height 35
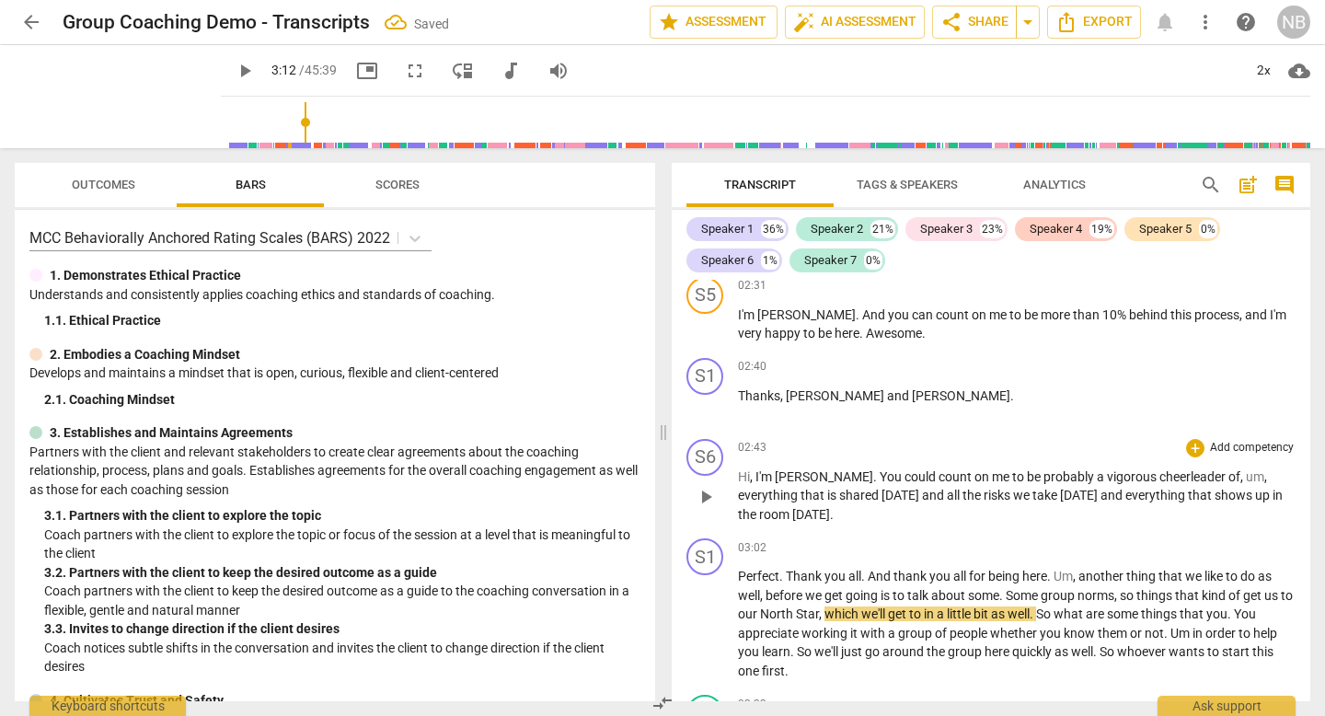
click at [839, 498] on span "shared" at bounding box center [860, 495] width 42 height 15
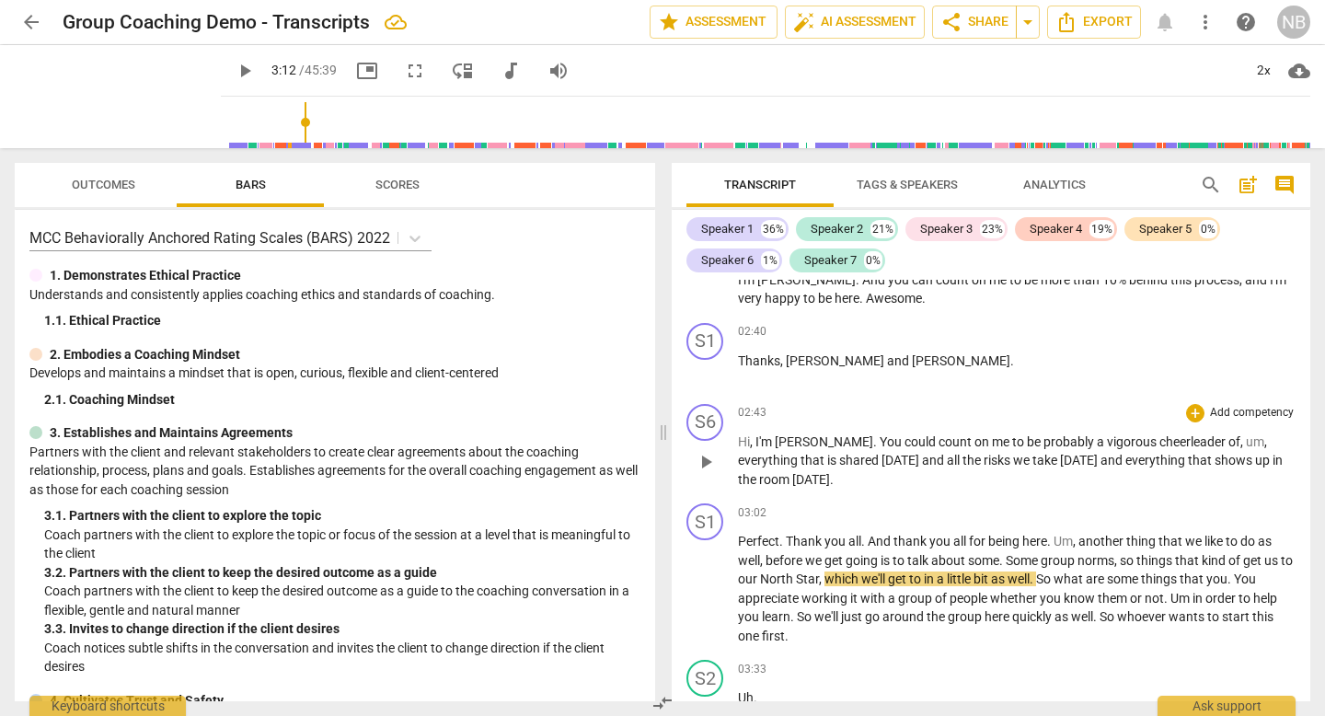
scroll to position [903, 0]
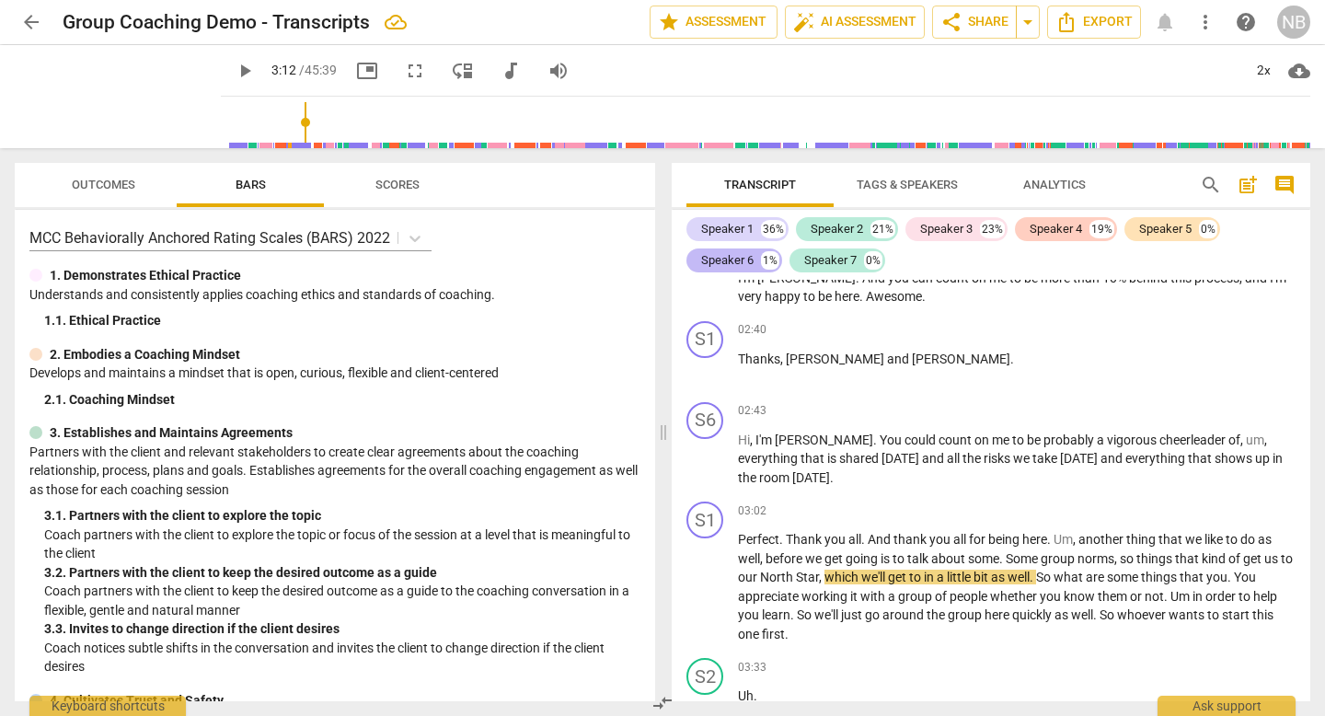
click at [749, 263] on div "Speaker 6" at bounding box center [727, 260] width 52 height 18
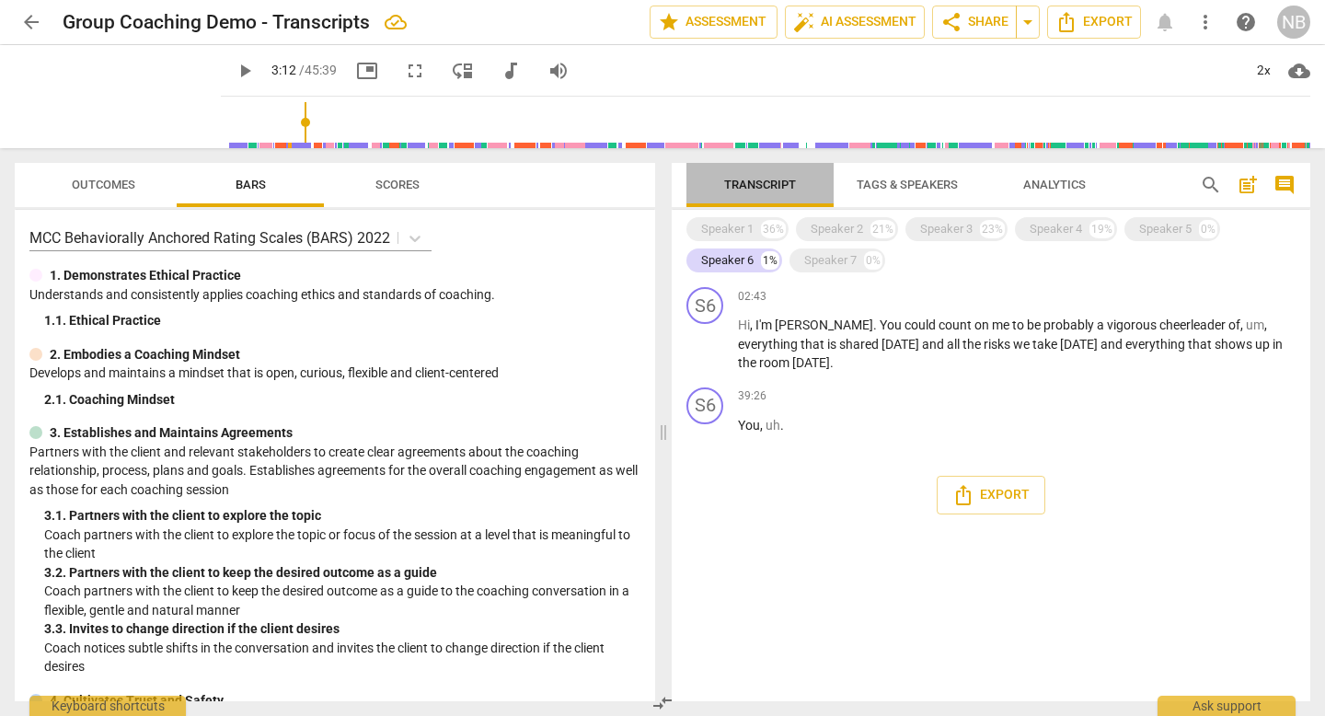
click at [765, 192] on span "Transcript" at bounding box center [760, 185] width 116 height 25
click at [752, 225] on div "Speaker 1" at bounding box center [727, 229] width 52 height 18
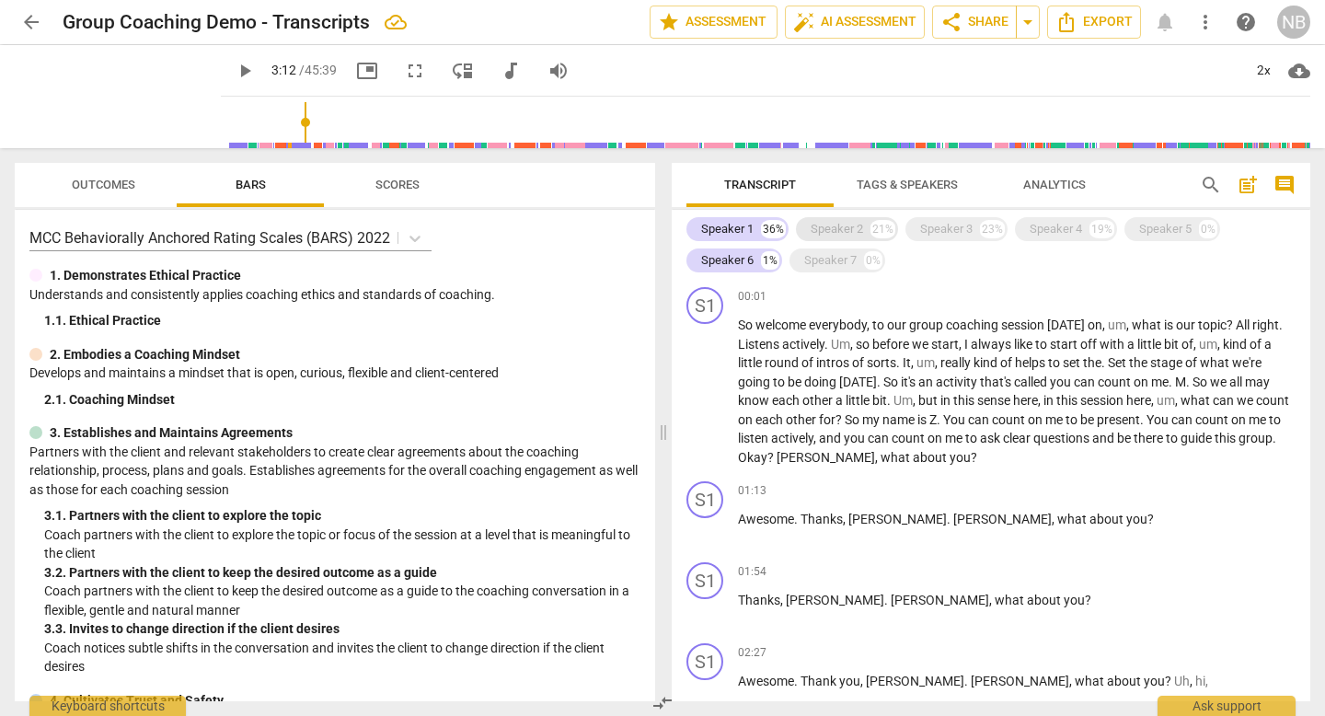
click at [863, 228] on div "Speaker 2 21%" at bounding box center [847, 229] width 102 height 24
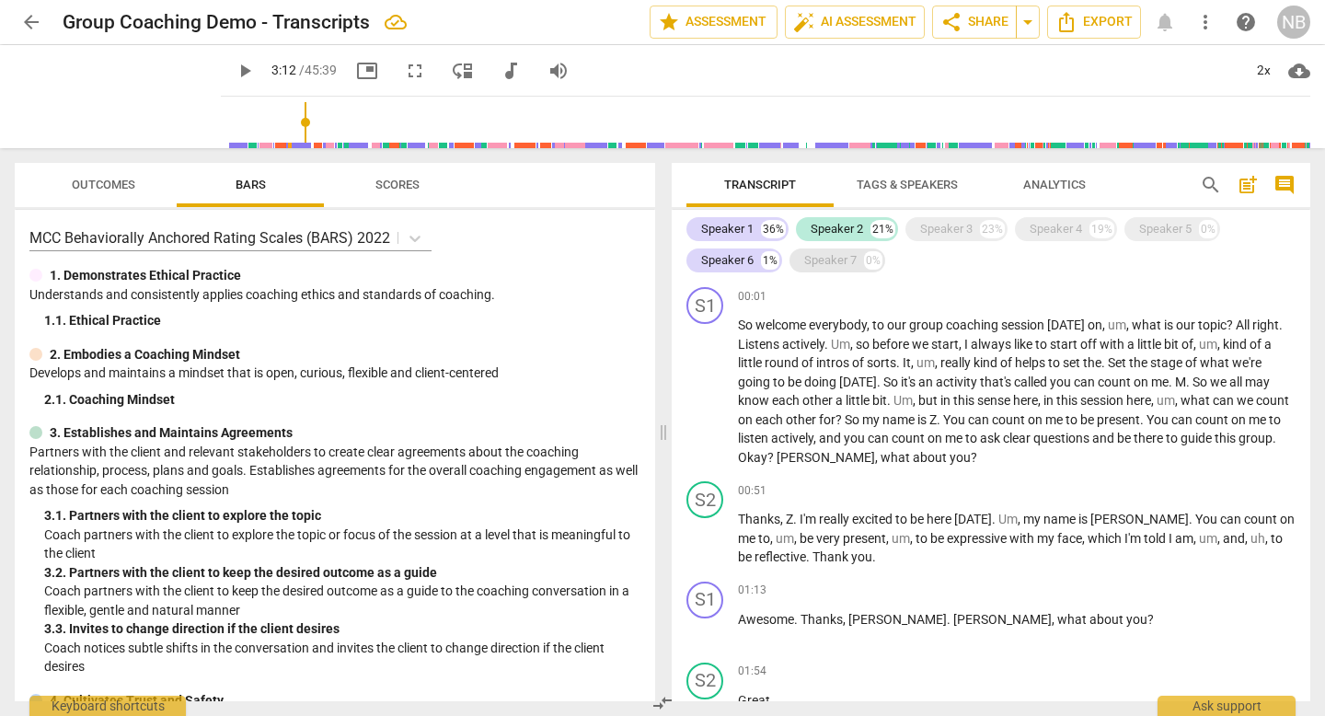
click at [844, 260] on div "Speaker 7" at bounding box center [830, 260] width 52 height 18
click at [922, 239] on div "Speaker 3 23%" at bounding box center [957, 229] width 102 height 24
click at [1054, 222] on div "Speaker 4" at bounding box center [1056, 229] width 52 height 18
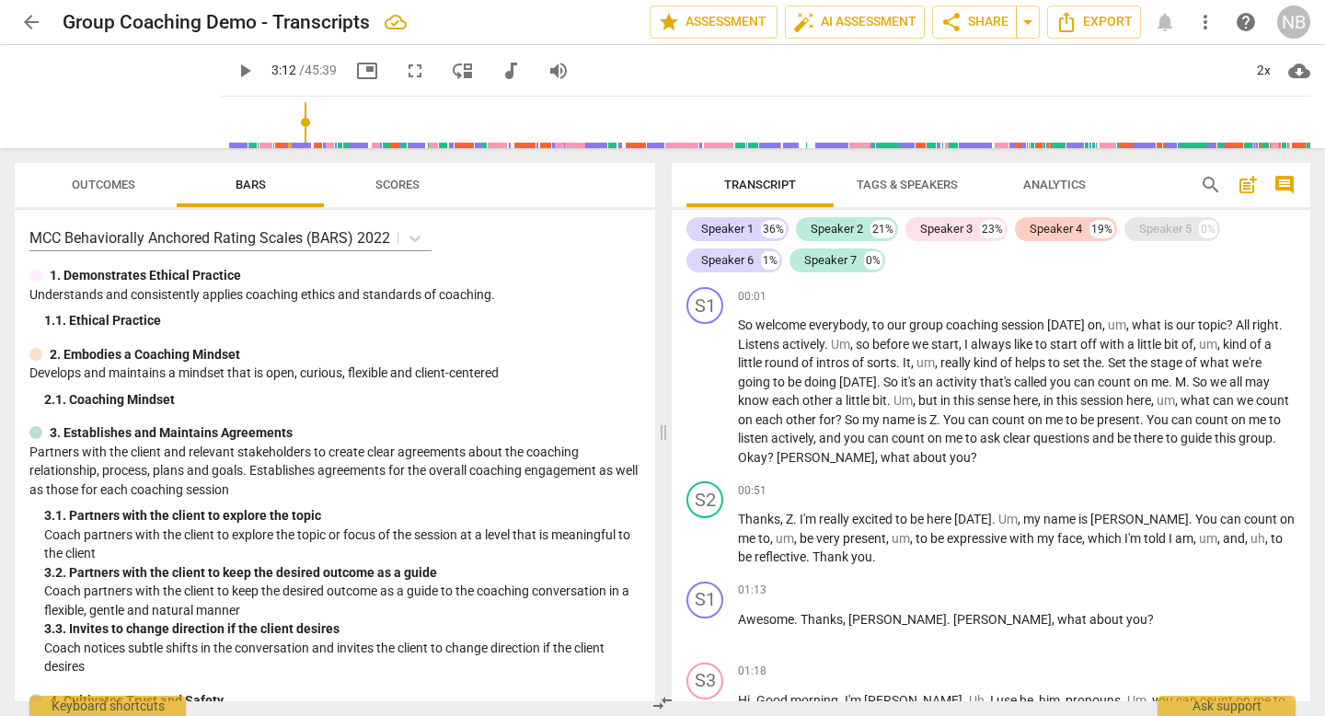
click at [1134, 228] on div "Speaker 5 0%" at bounding box center [1173, 229] width 96 height 24
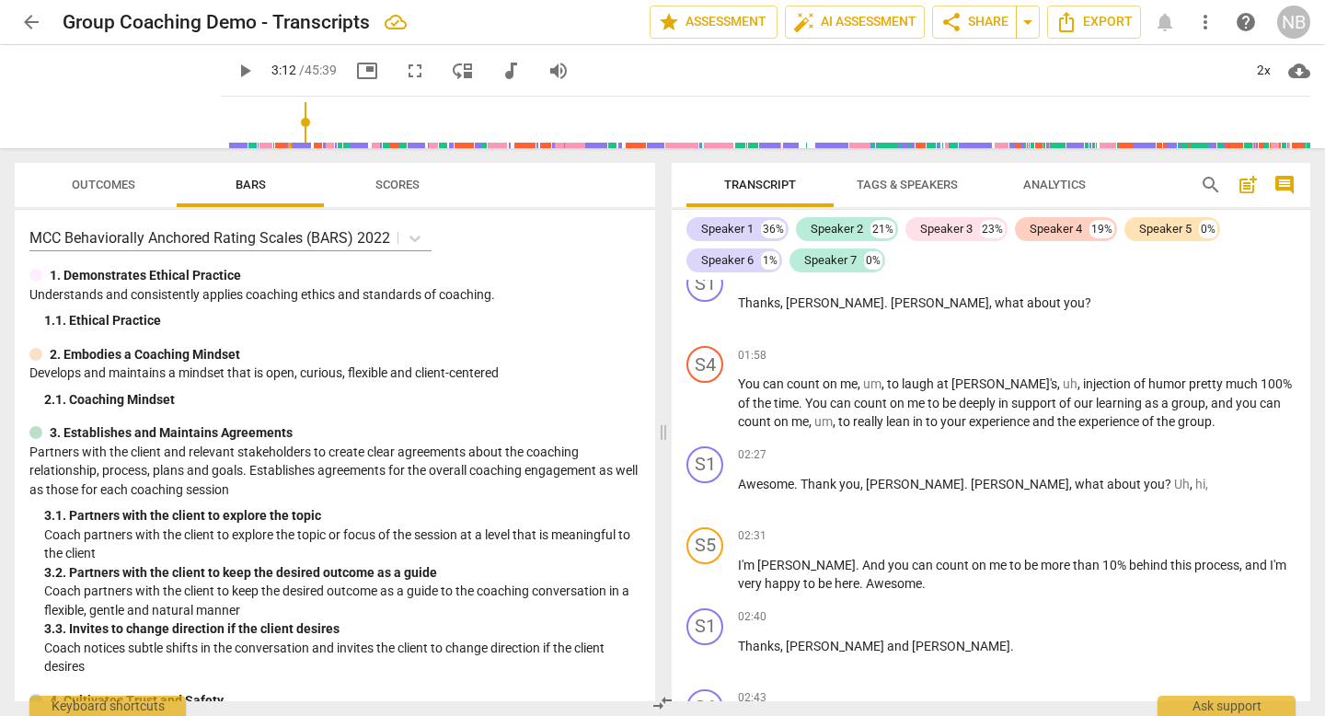
scroll to position [648, 0]
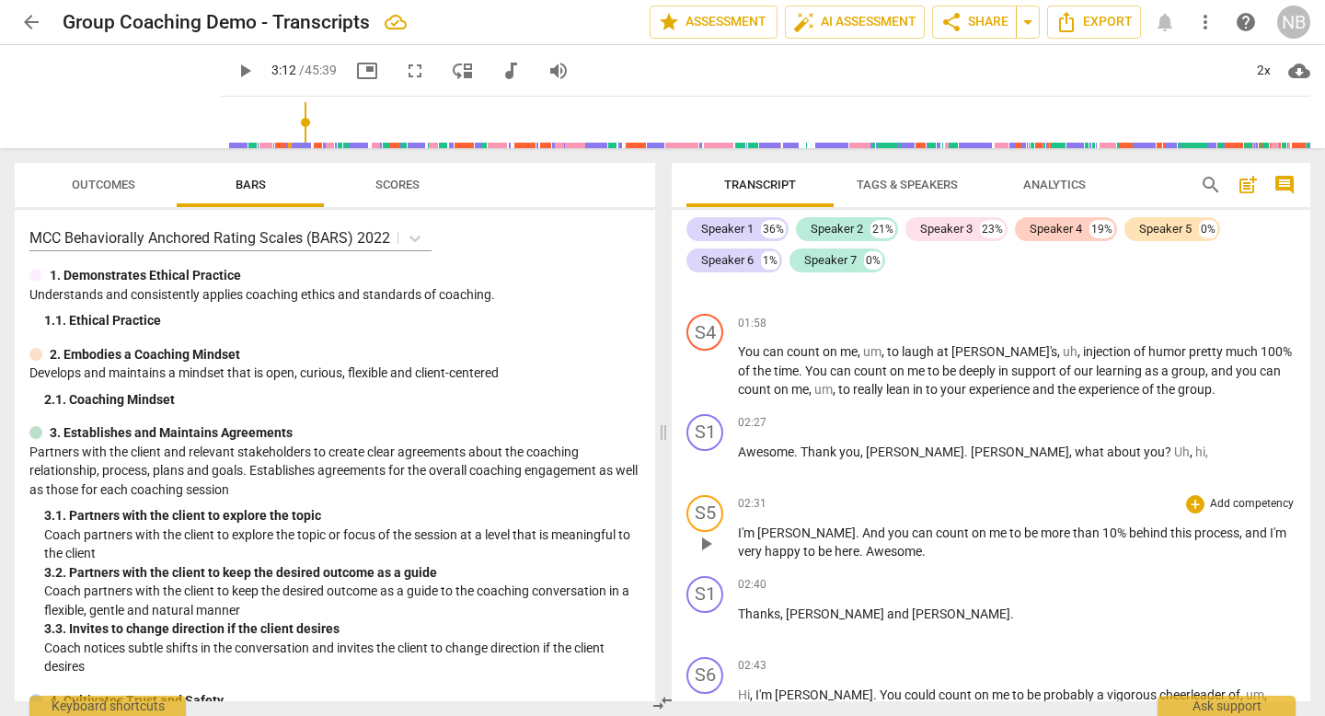
click at [855, 540] on p "I'm [PERSON_NAME] . And you can count on me to be more than 10% behind this pro…" at bounding box center [1017, 543] width 558 height 38
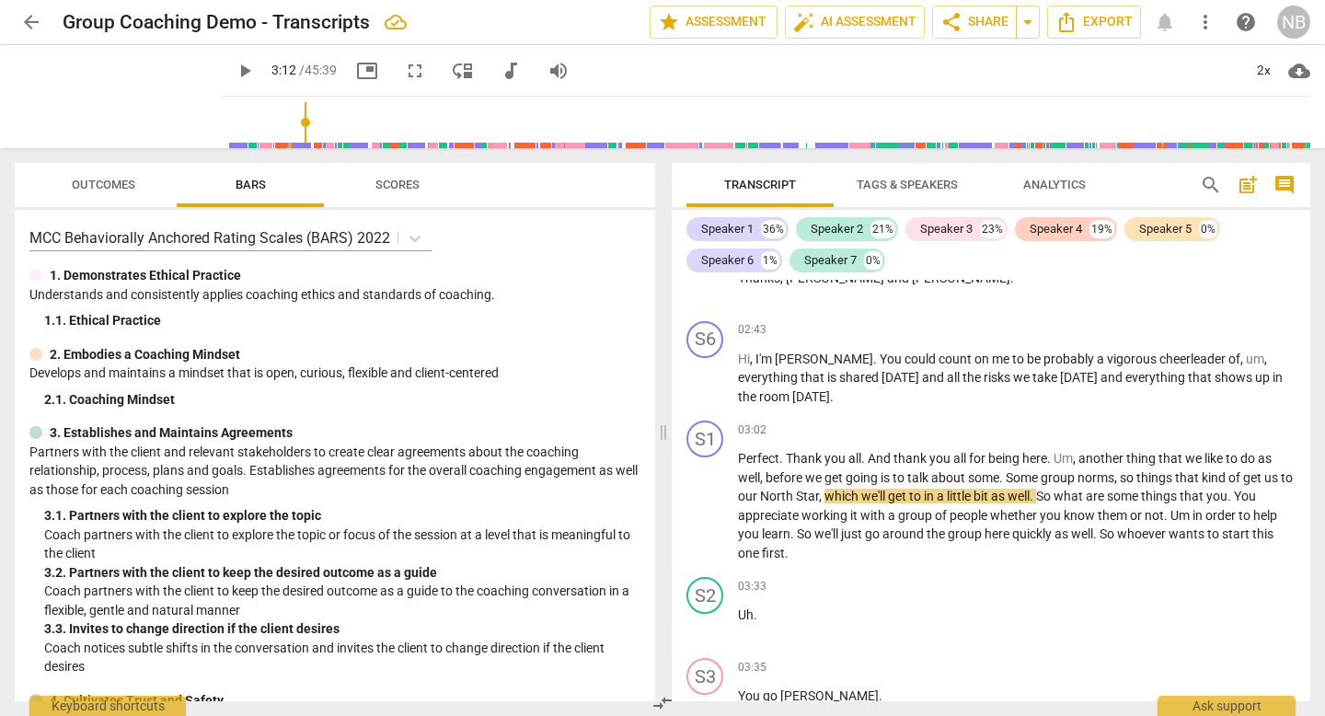
scroll to position [986, 0]
click at [235, 69] on span "play_arrow" at bounding box center [245, 71] width 22 height 22
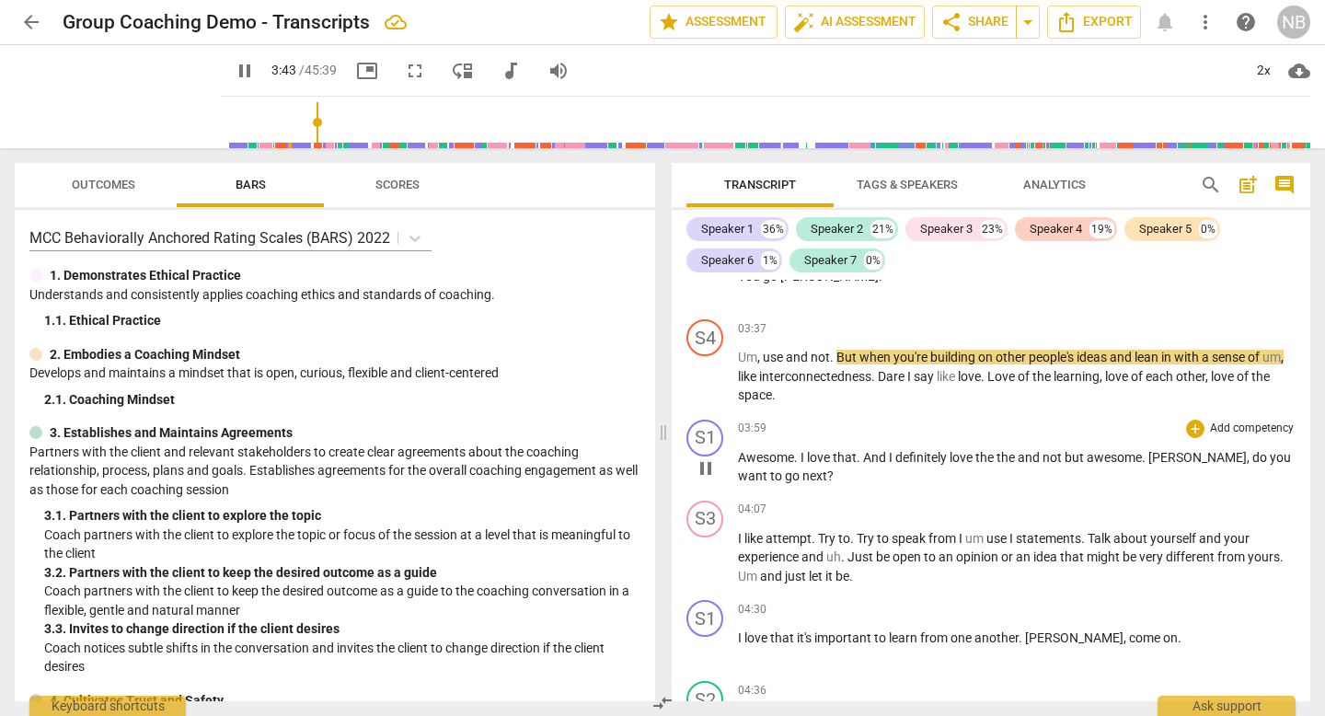
scroll to position [1388, 0]
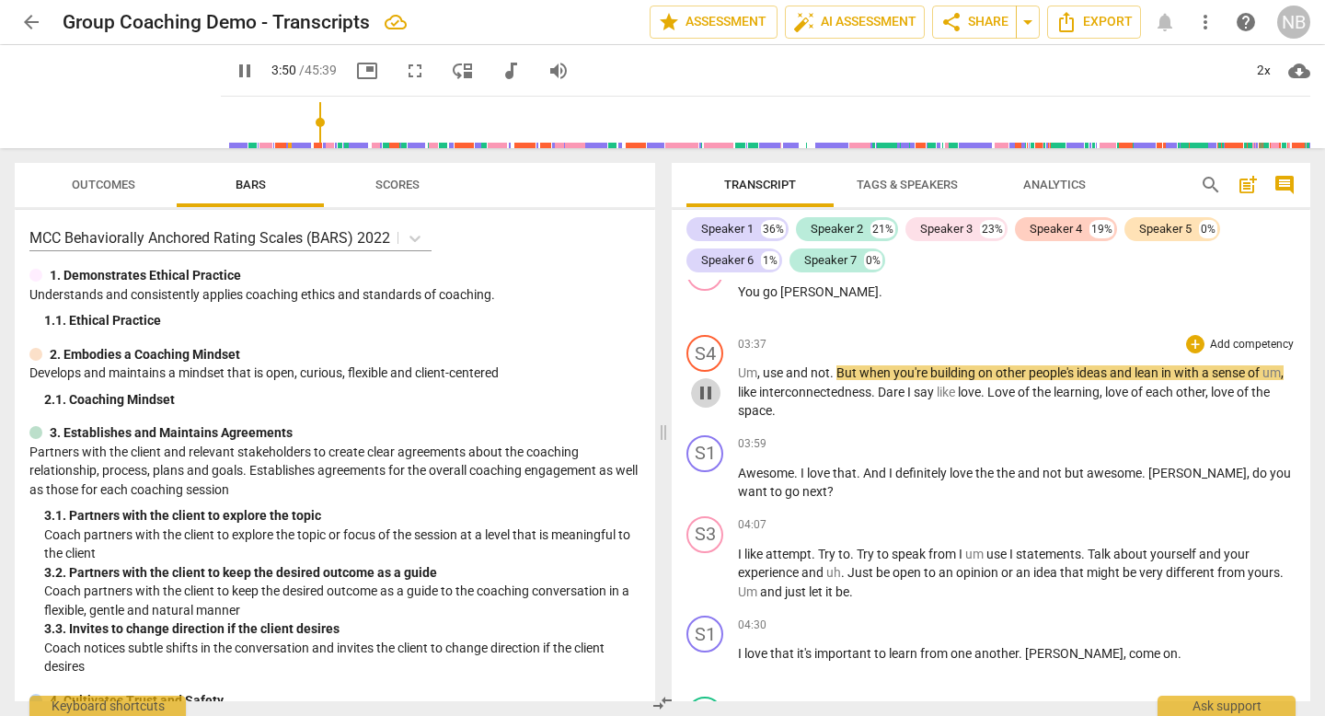
click at [705, 392] on span "pause" at bounding box center [706, 393] width 22 height 22
type input "231"
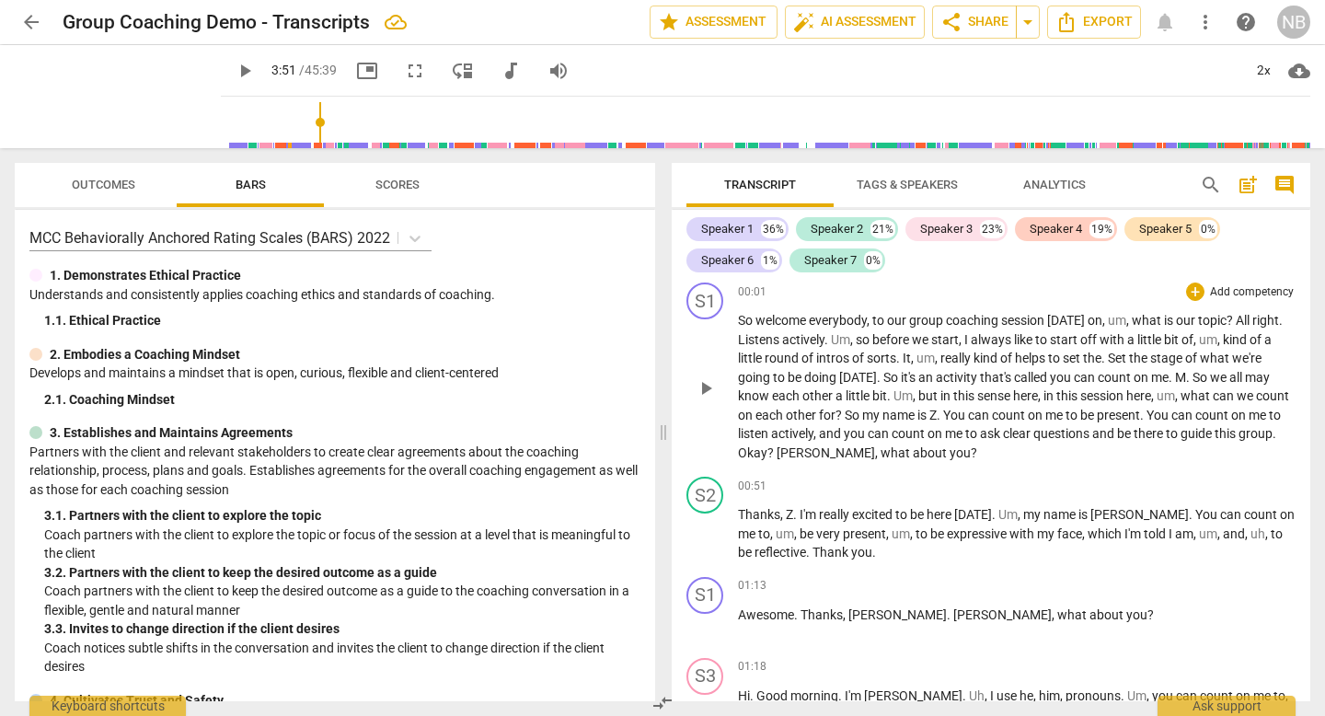
scroll to position [0, 0]
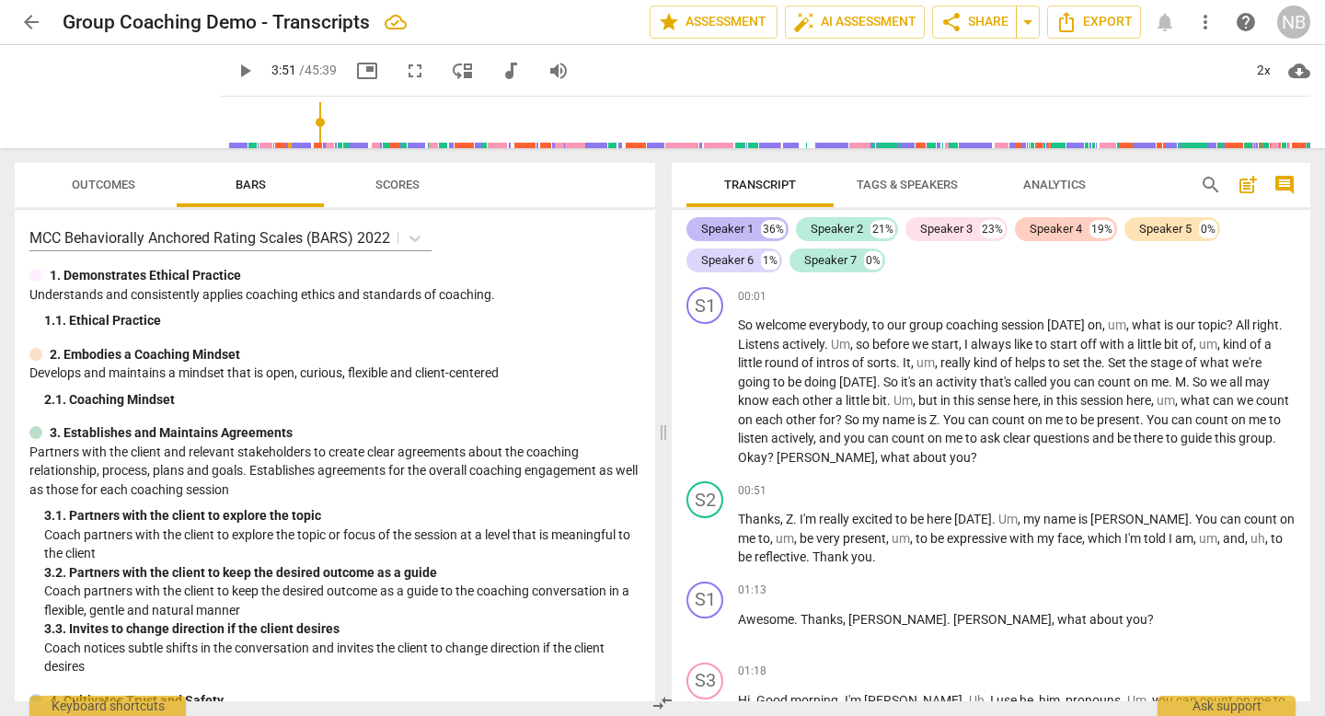
click at [745, 225] on div "Speaker 1" at bounding box center [727, 229] width 52 height 18
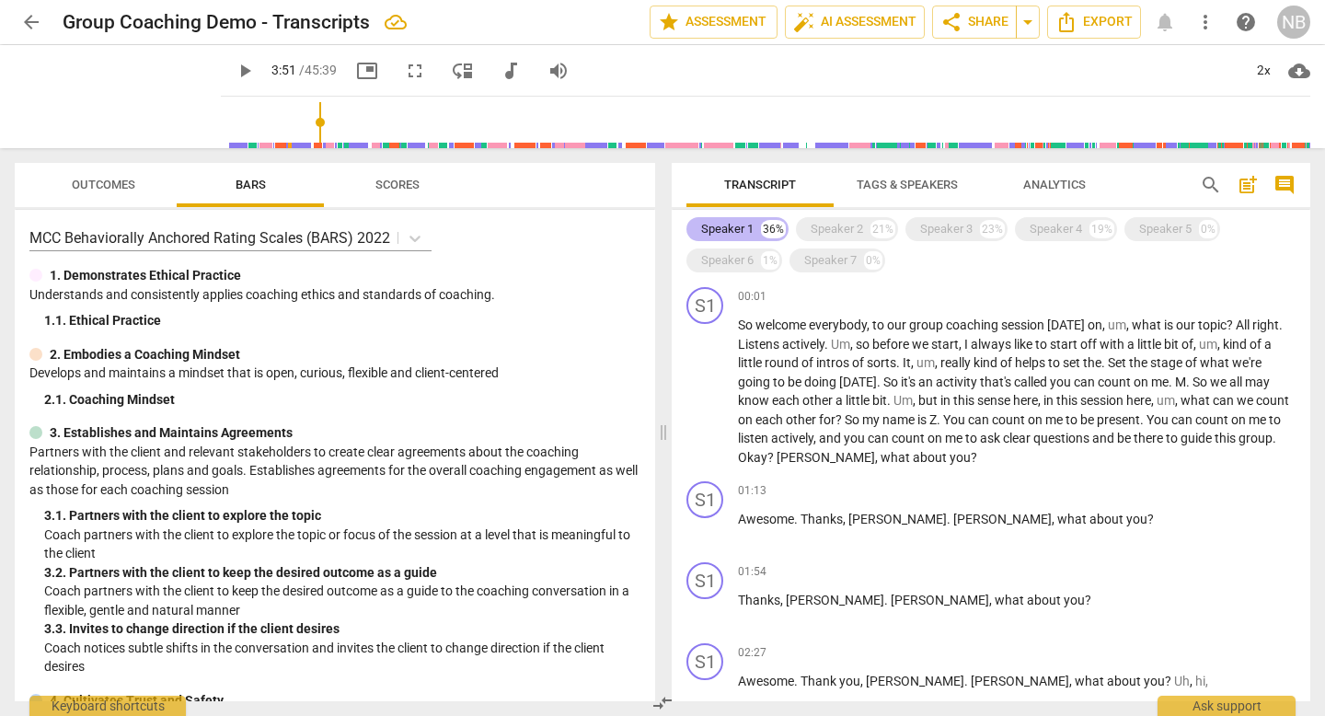
click at [745, 225] on div "Speaker 1" at bounding box center [727, 229] width 52 height 18
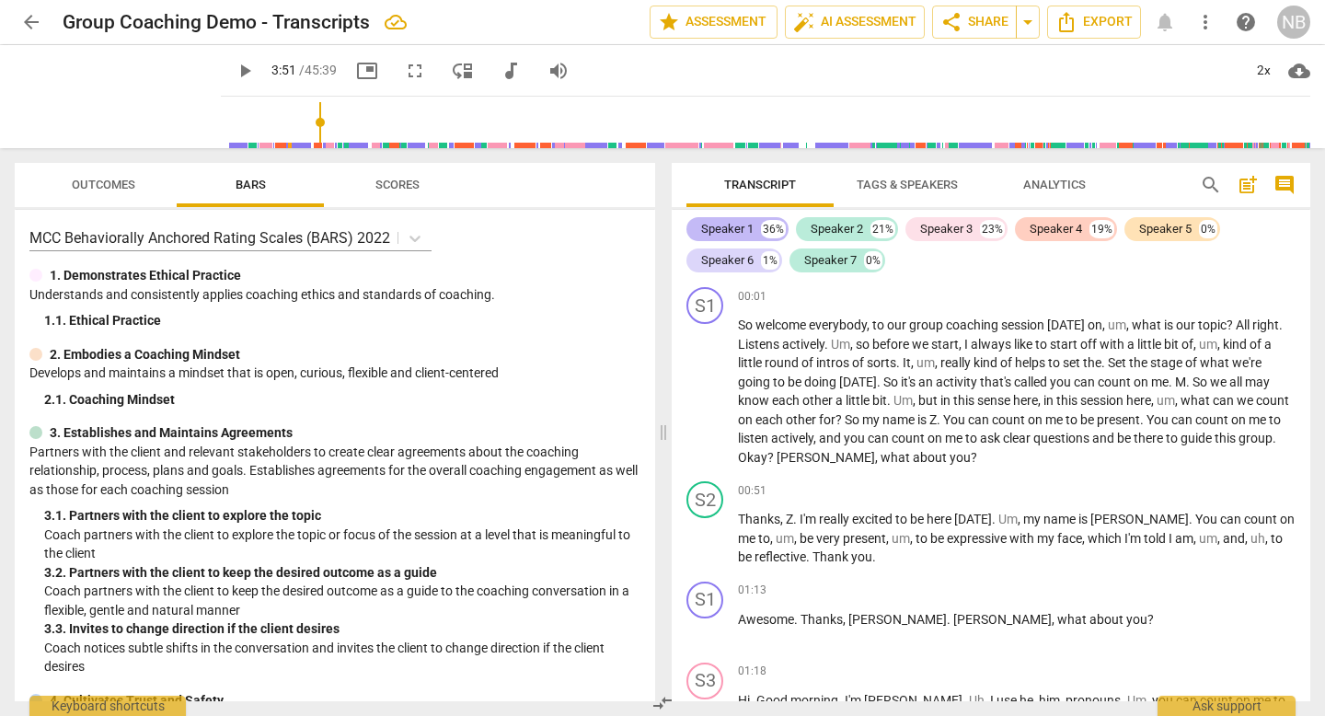
click at [745, 225] on div "Speaker 1" at bounding box center [727, 229] width 52 height 18
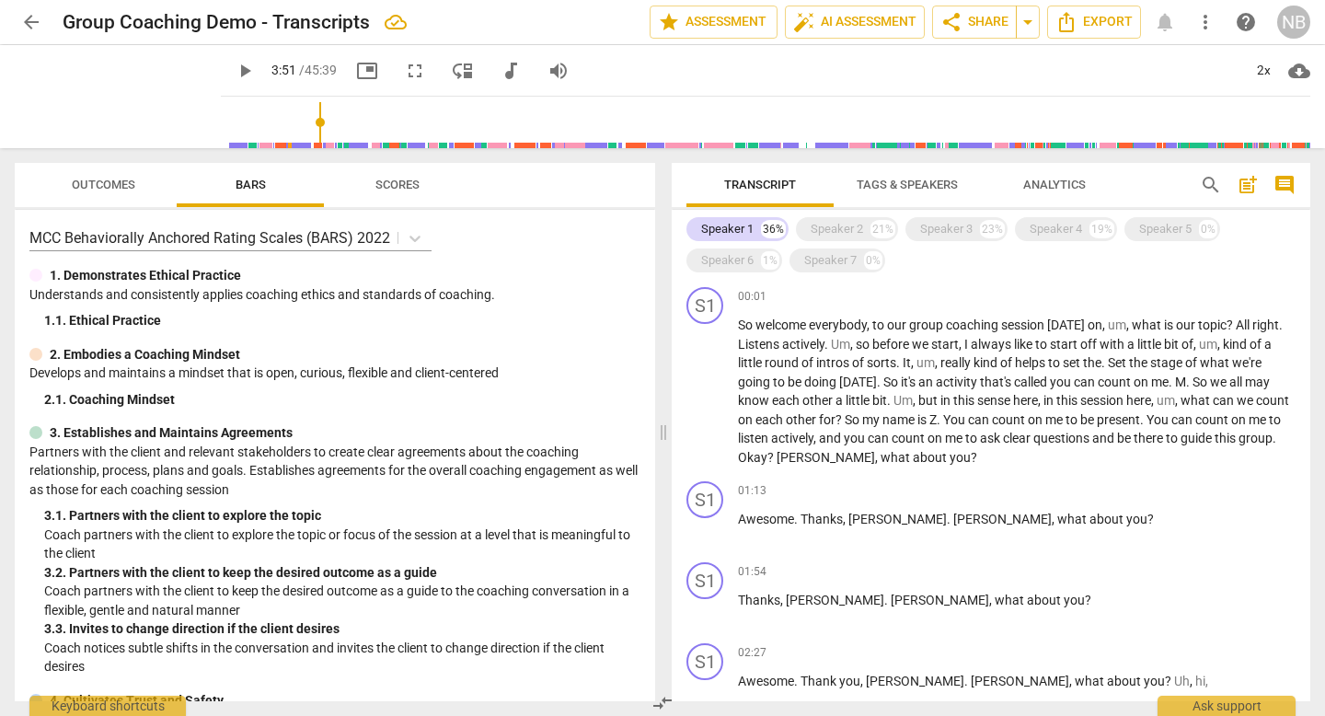
click at [941, 184] on span "Tags & Speakers" at bounding box center [907, 185] width 101 height 14
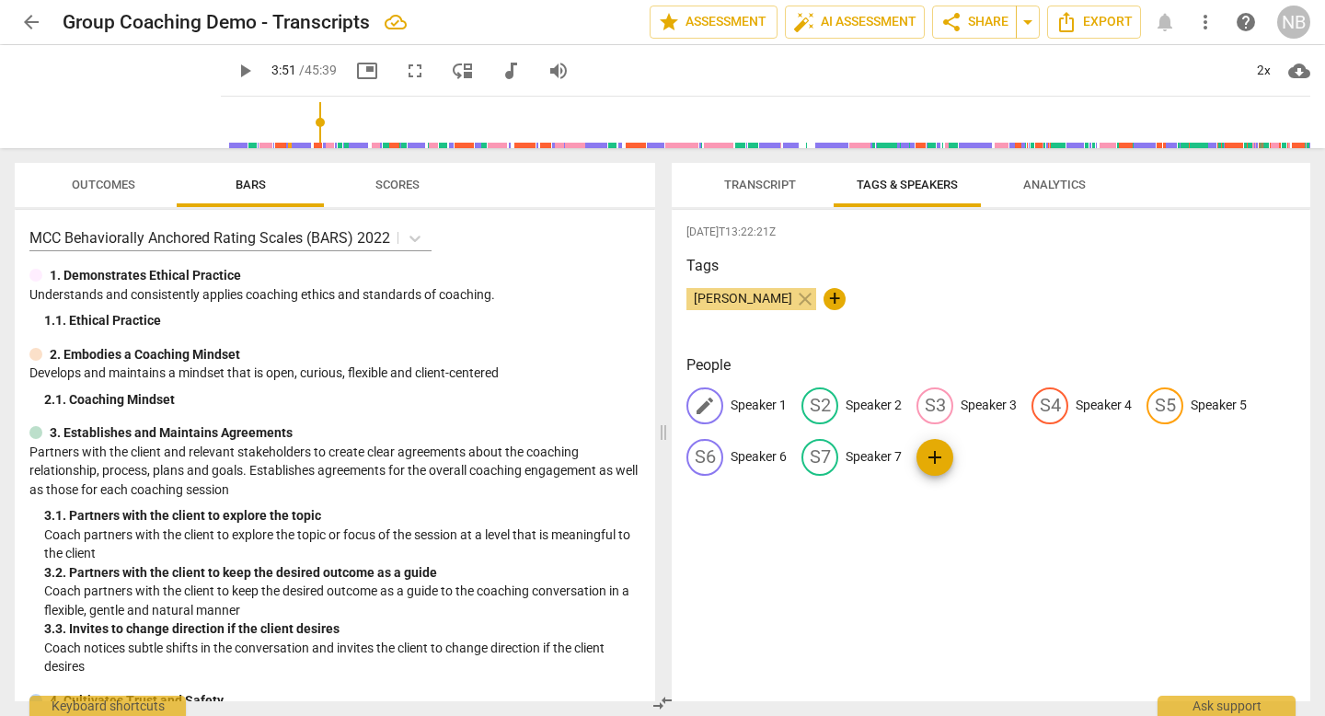
click at [753, 408] on p "Speaker 1" at bounding box center [759, 405] width 56 height 19
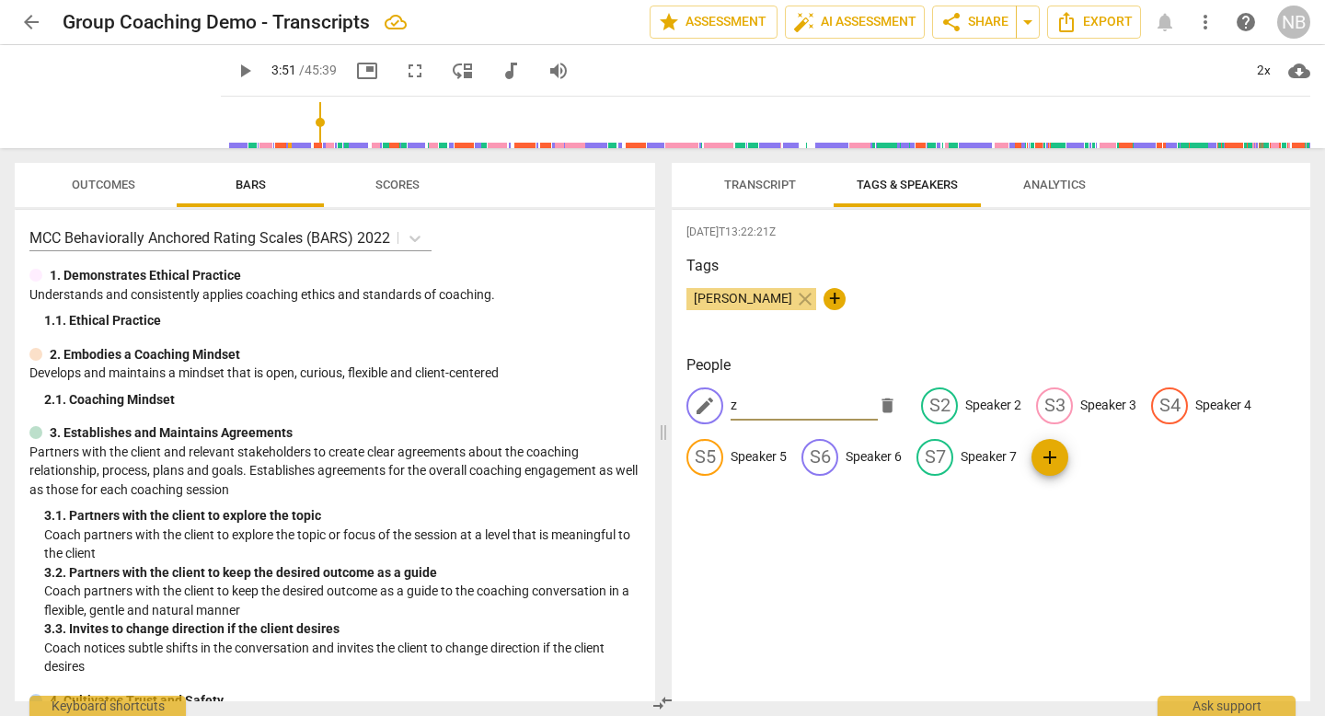
type input "z"
click at [775, 191] on span "Transcript" at bounding box center [760, 185] width 116 height 25
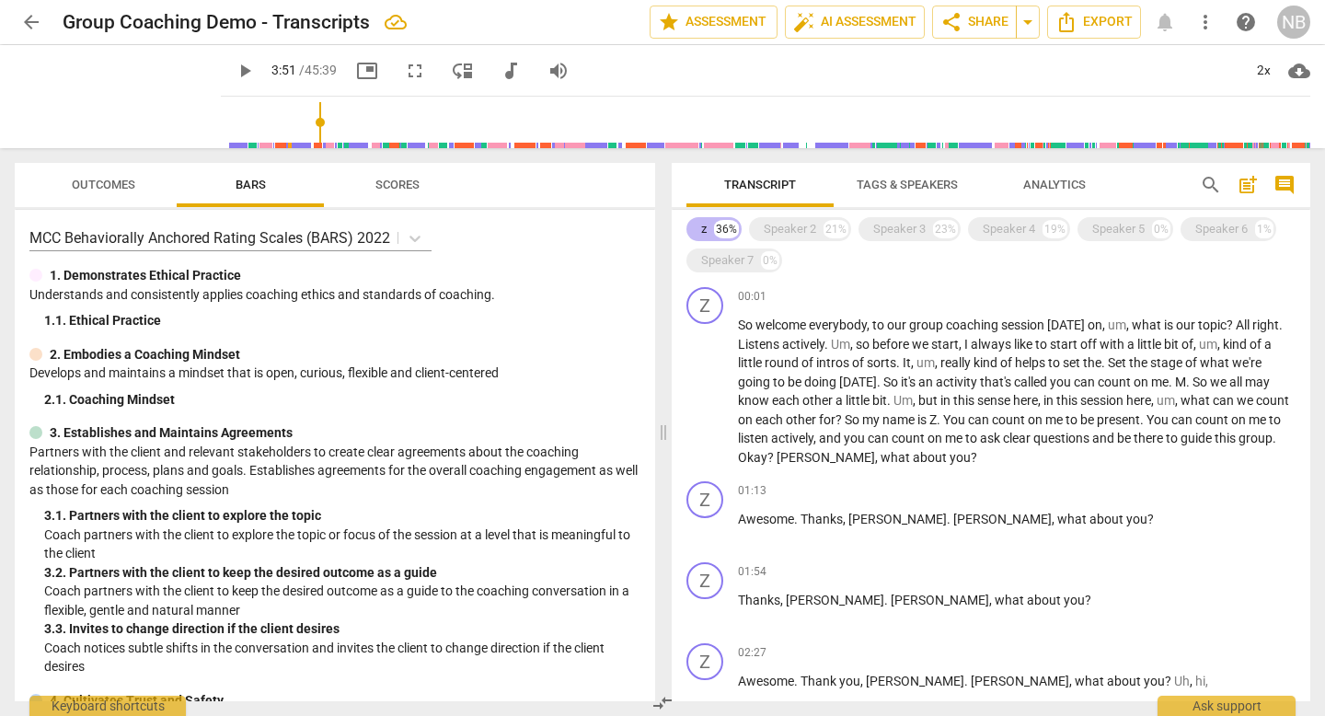
click at [713, 225] on div "z 36%" at bounding box center [714, 229] width 55 height 24
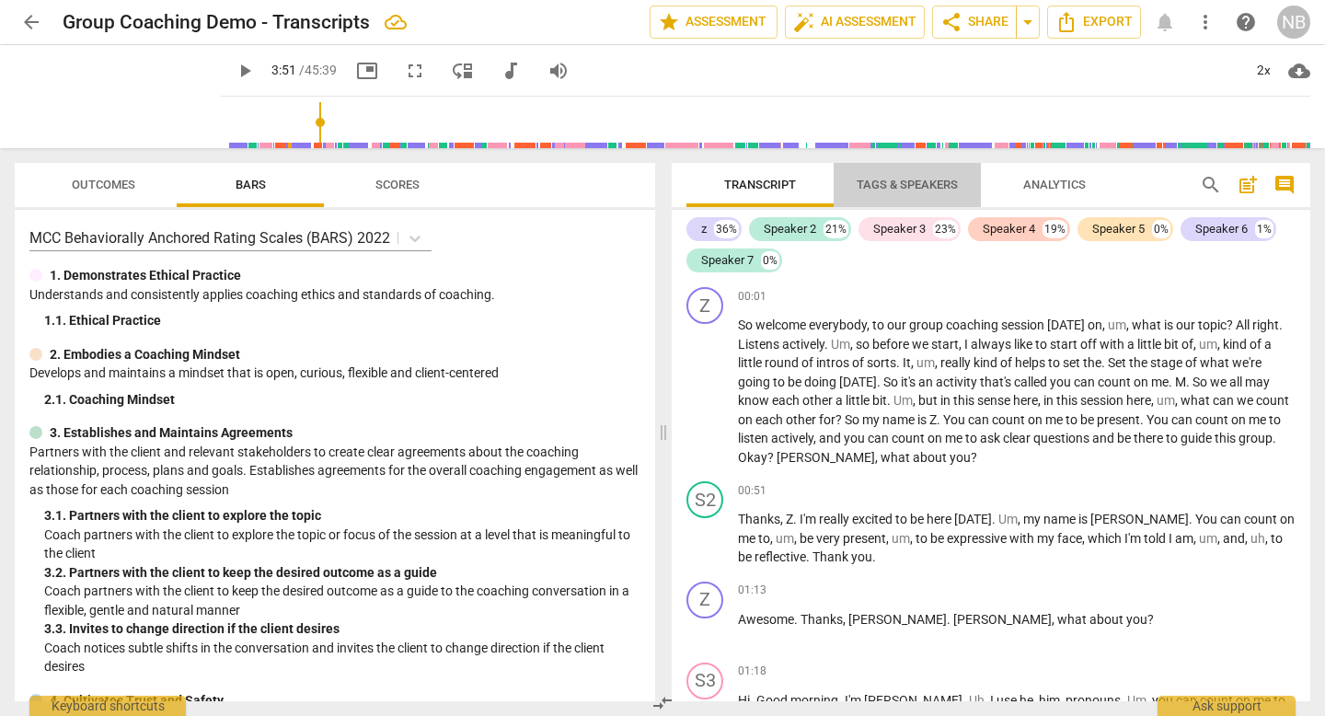
click at [883, 194] on span "Tags & Speakers" at bounding box center [907, 185] width 145 height 25
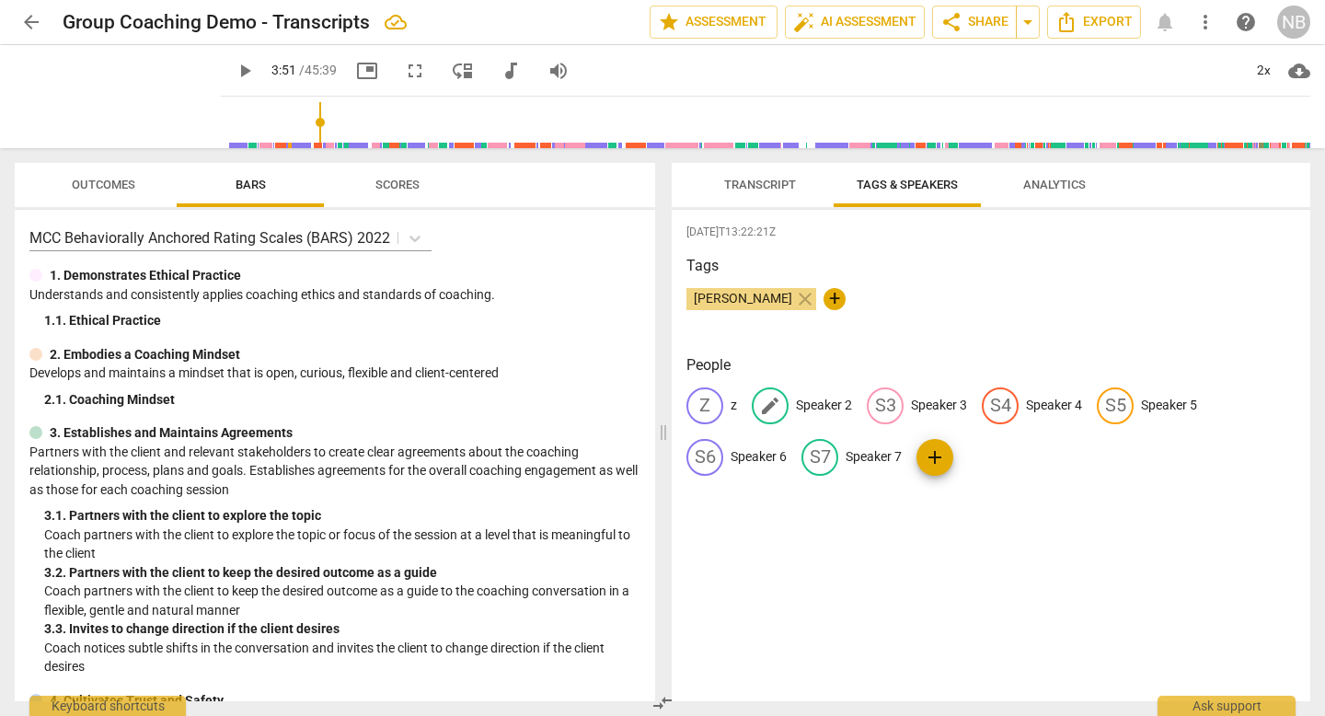
click at [816, 404] on p "Speaker 2" at bounding box center [824, 405] width 56 height 19
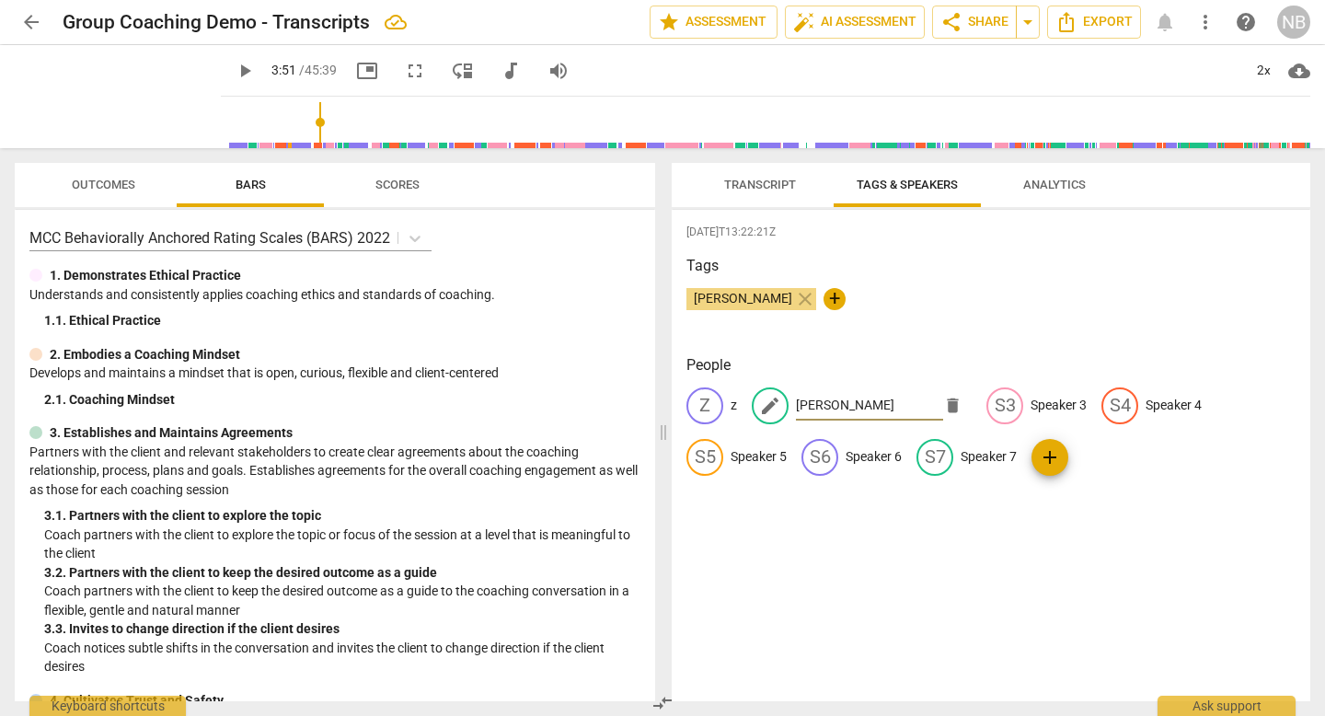
type input "[PERSON_NAME]"
click at [778, 181] on span "Transcript" at bounding box center [760, 185] width 72 height 14
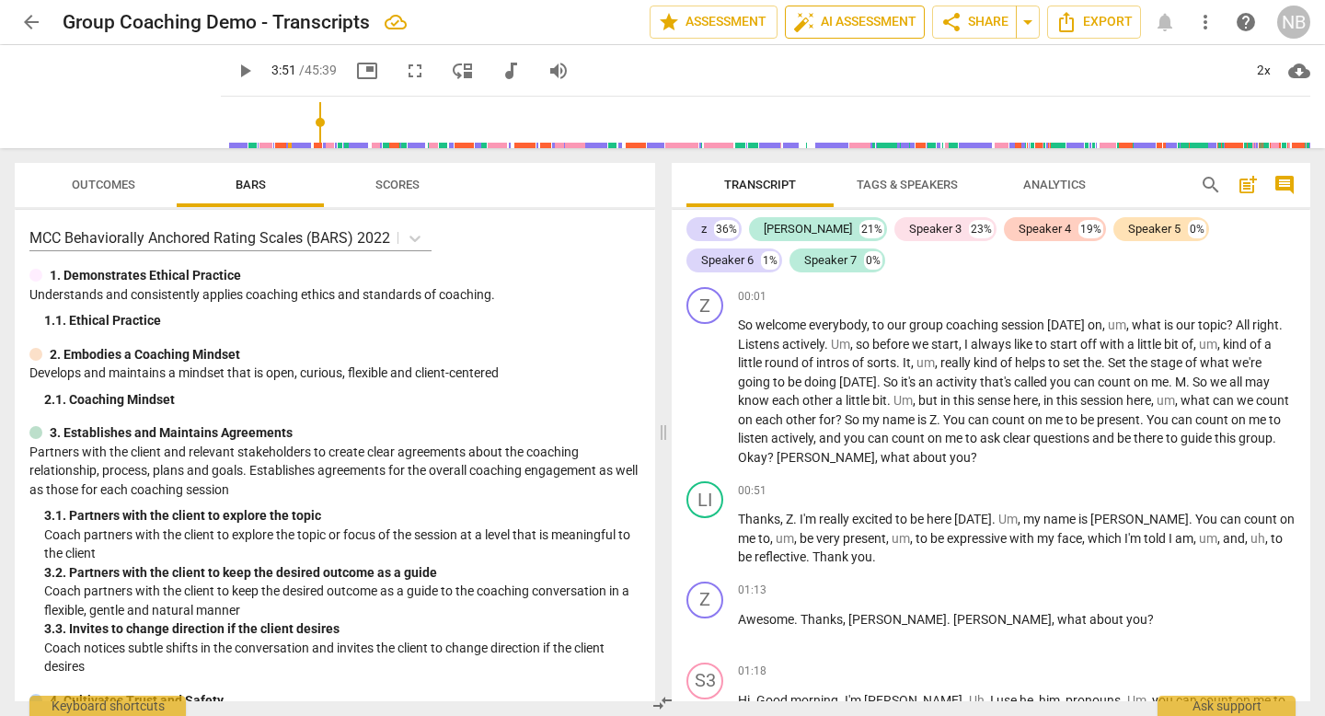
type input "231"
